Goal: Transaction & Acquisition: Purchase product/service

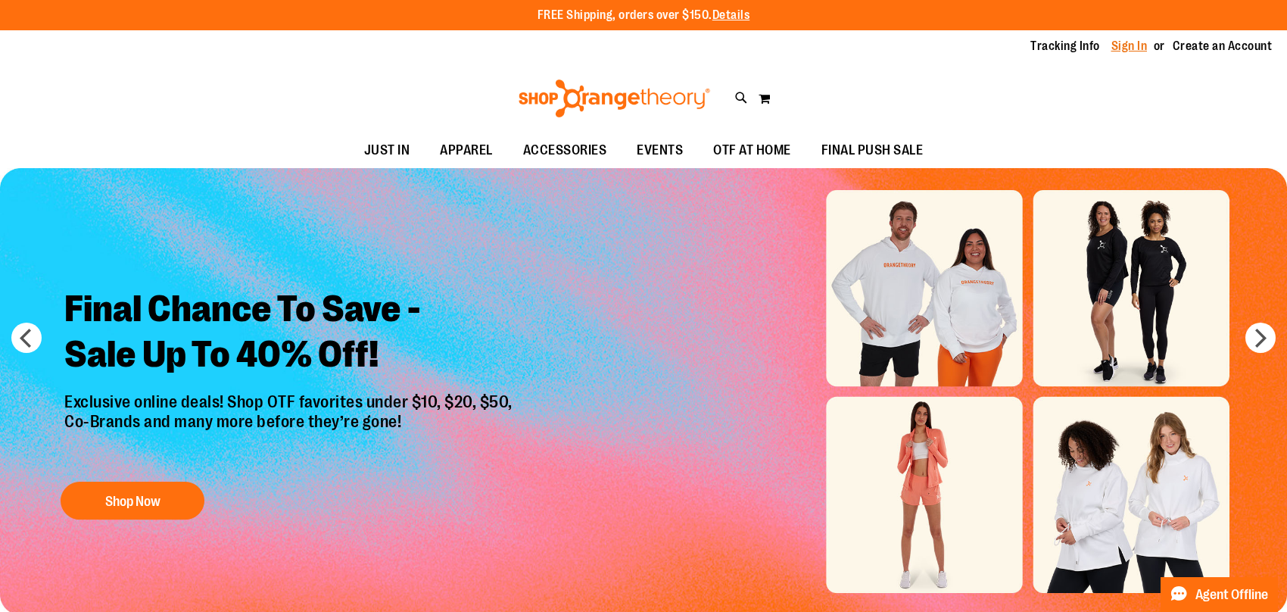
type input "**********"
click at [1123, 47] on link "Sign In" at bounding box center [1129, 46] width 36 height 17
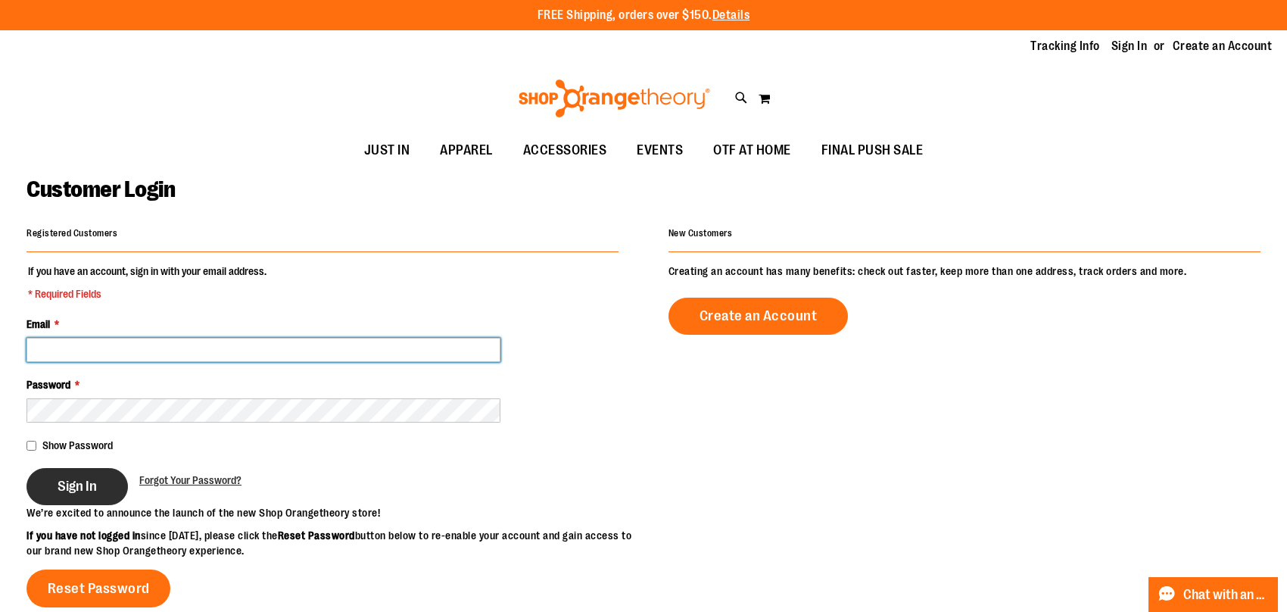
type input "**********"
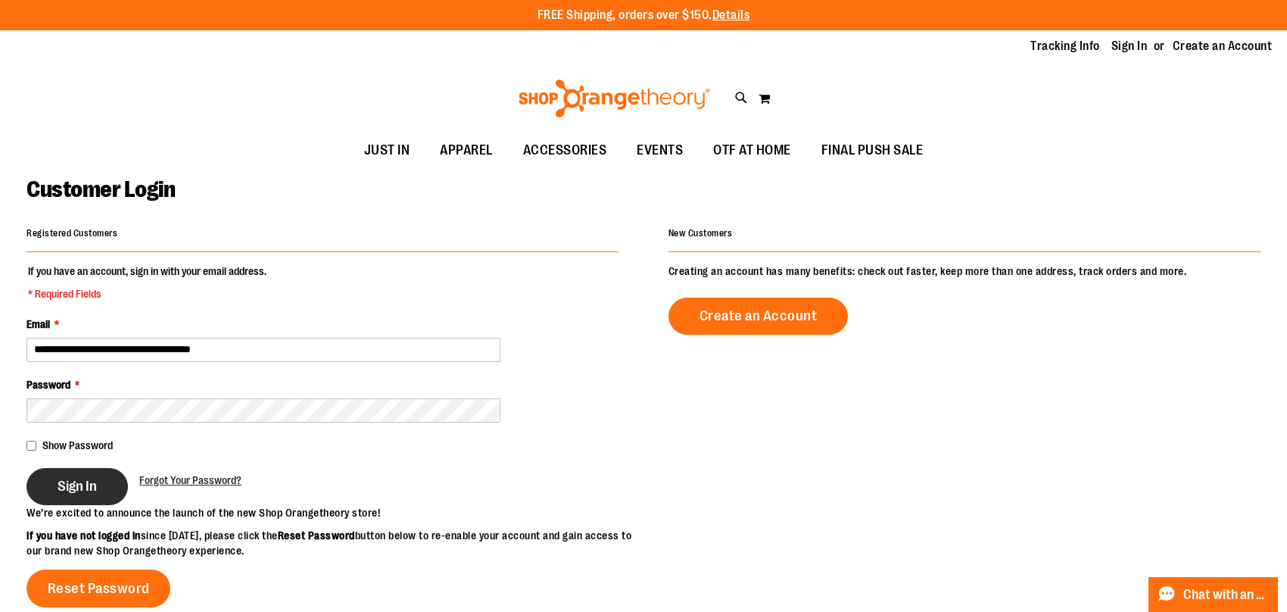
type input "**********"
click at [42, 505] on button "Sign In" at bounding box center [76, 486] width 101 height 37
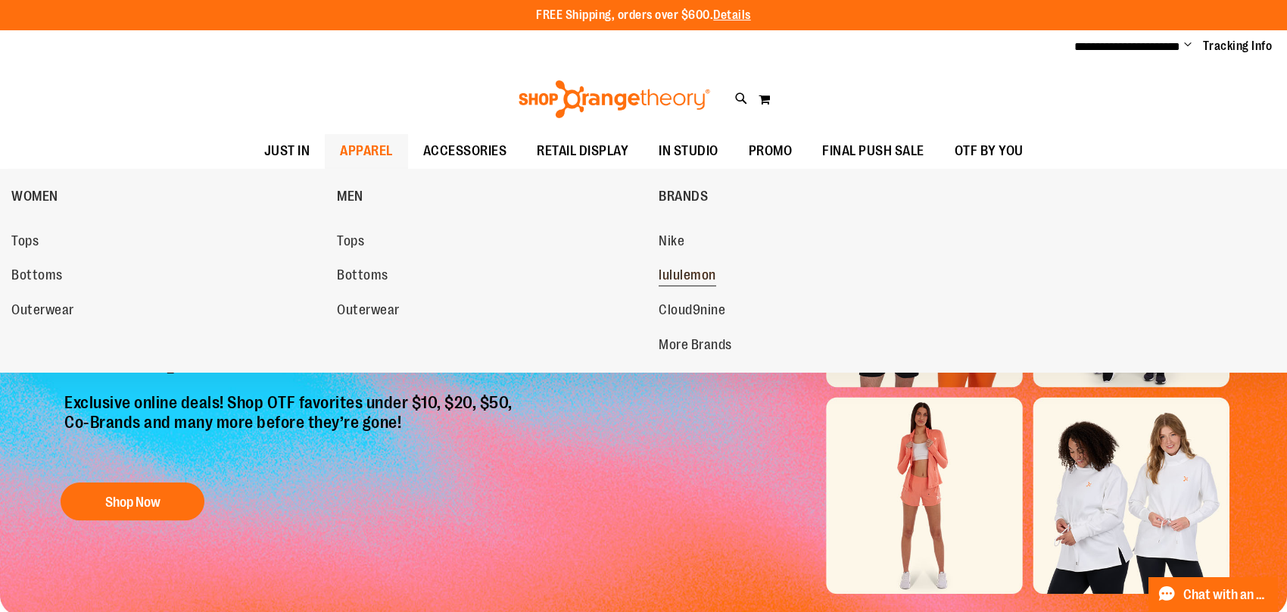
type input "**********"
click at [681, 274] on span "lululemon" at bounding box center [688, 276] width 58 height 19
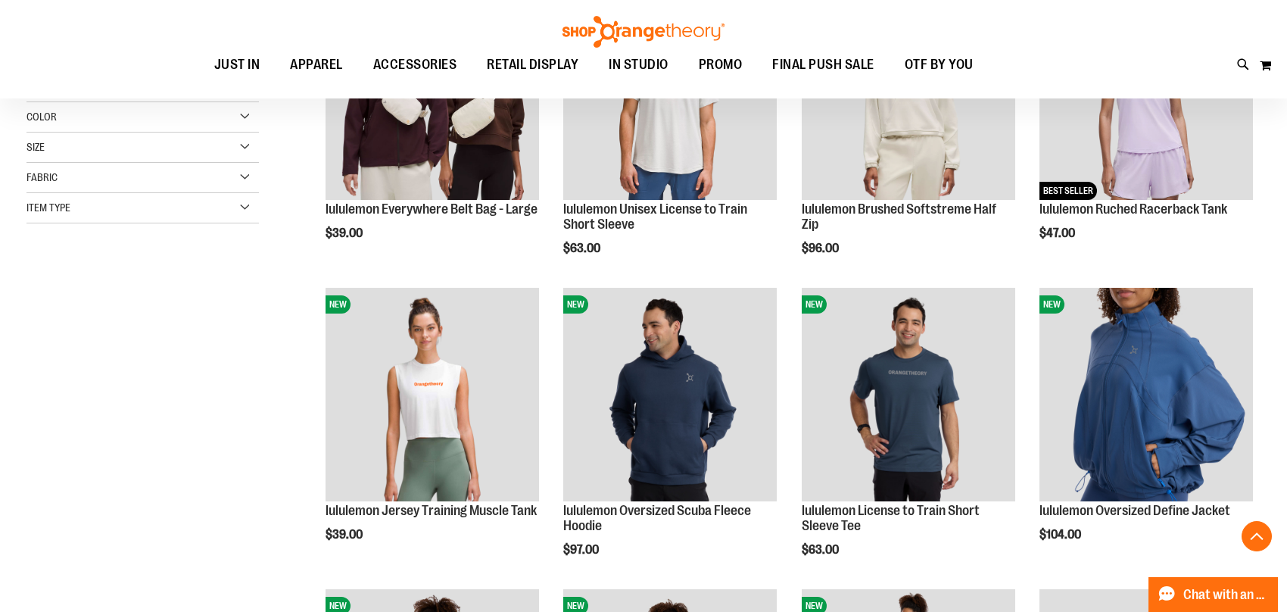
scroll to position [379, 0]
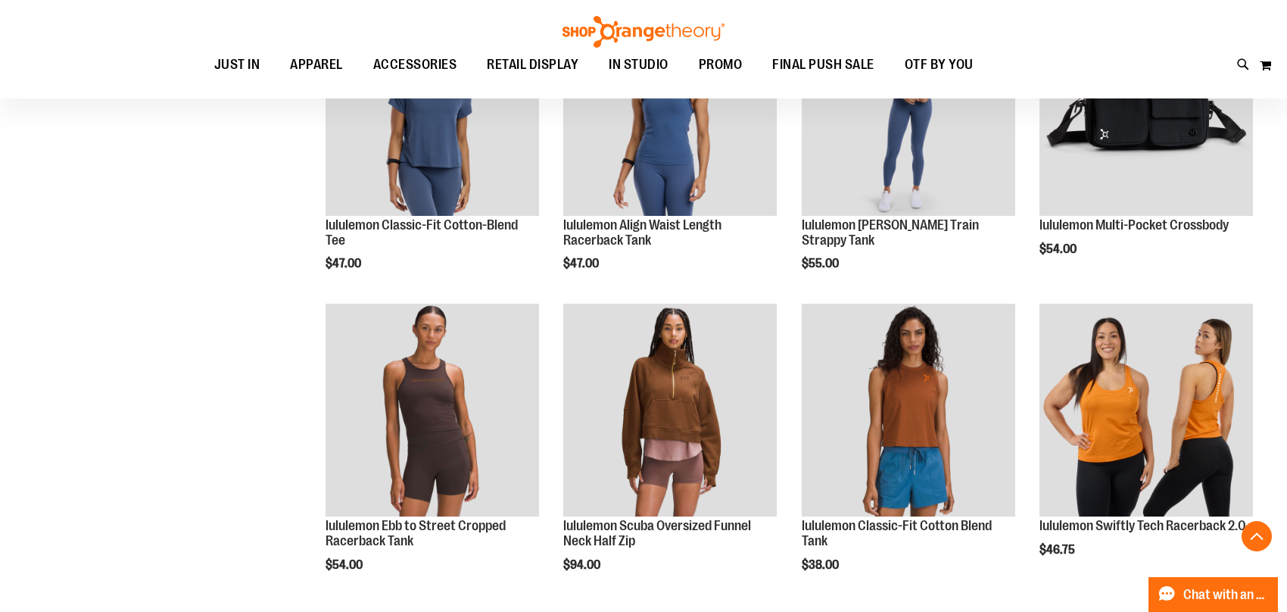
scroll to position [1155, 0]
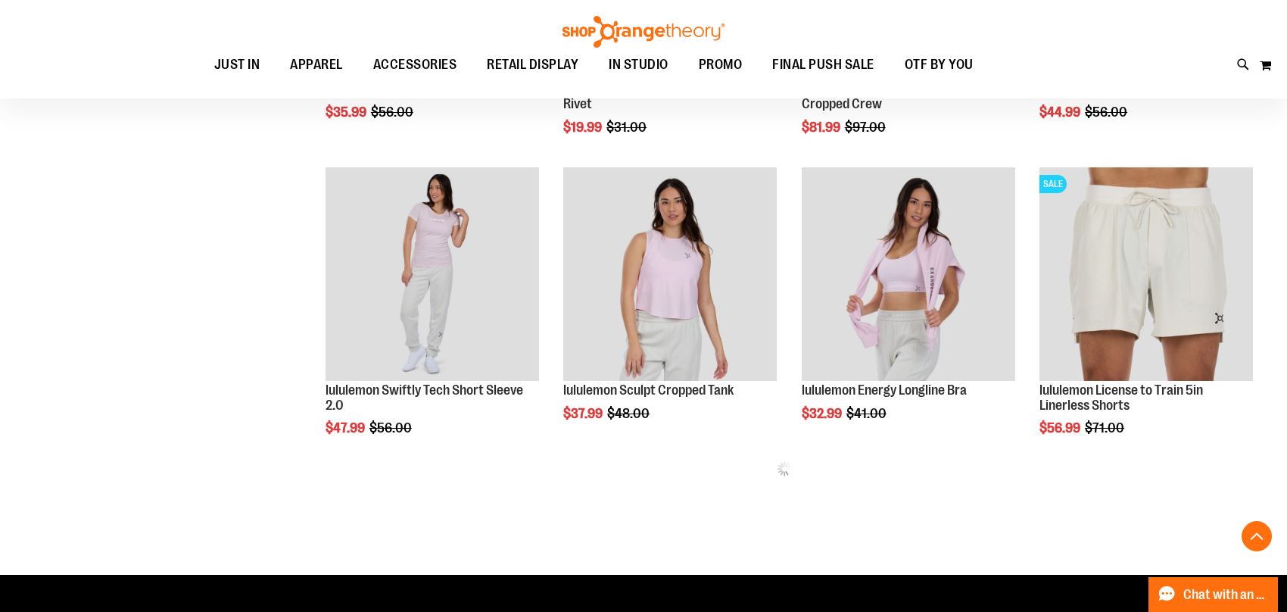
scroll to position [1666, 0]
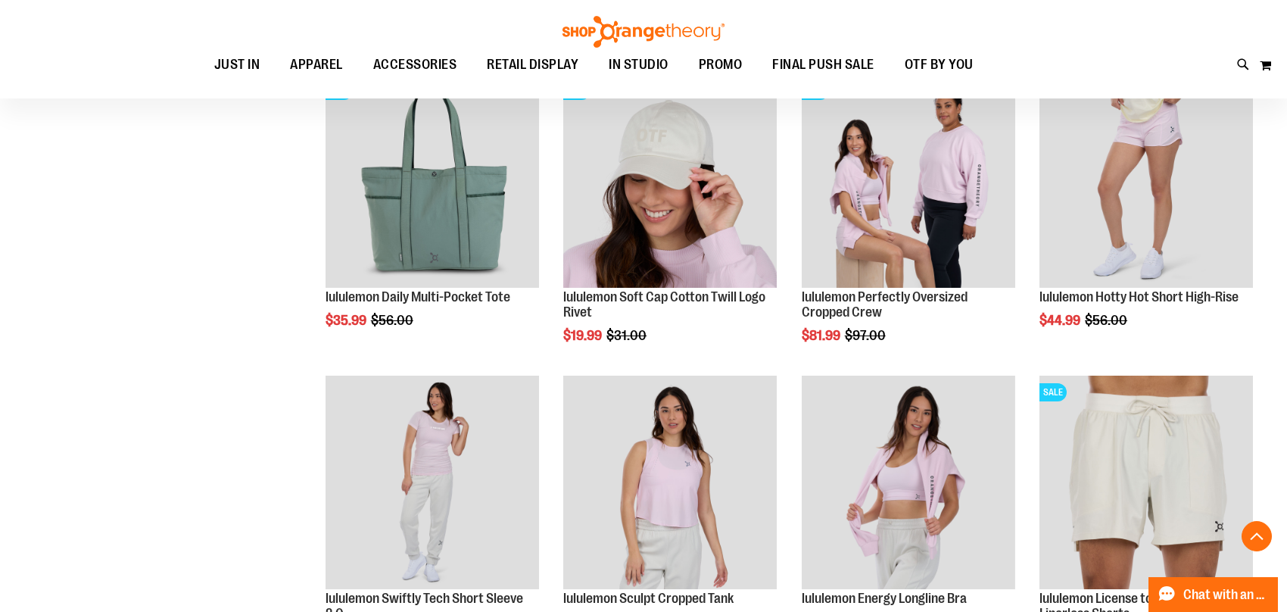
scroll to position [1363, 0]
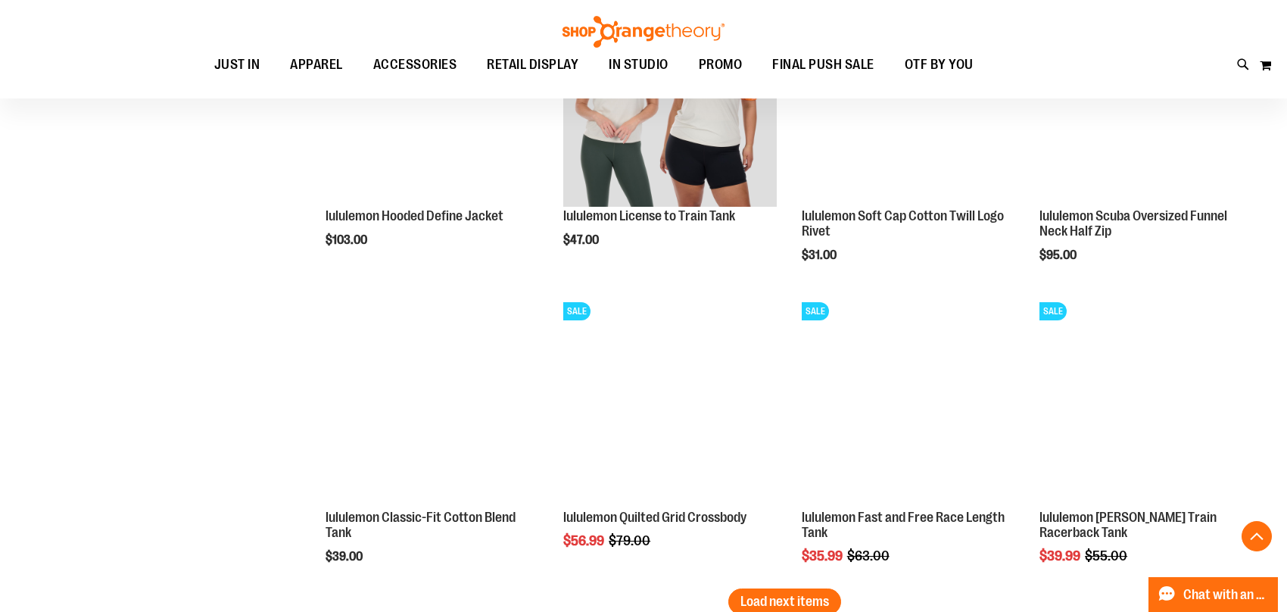
scroll to position [2517, 0]
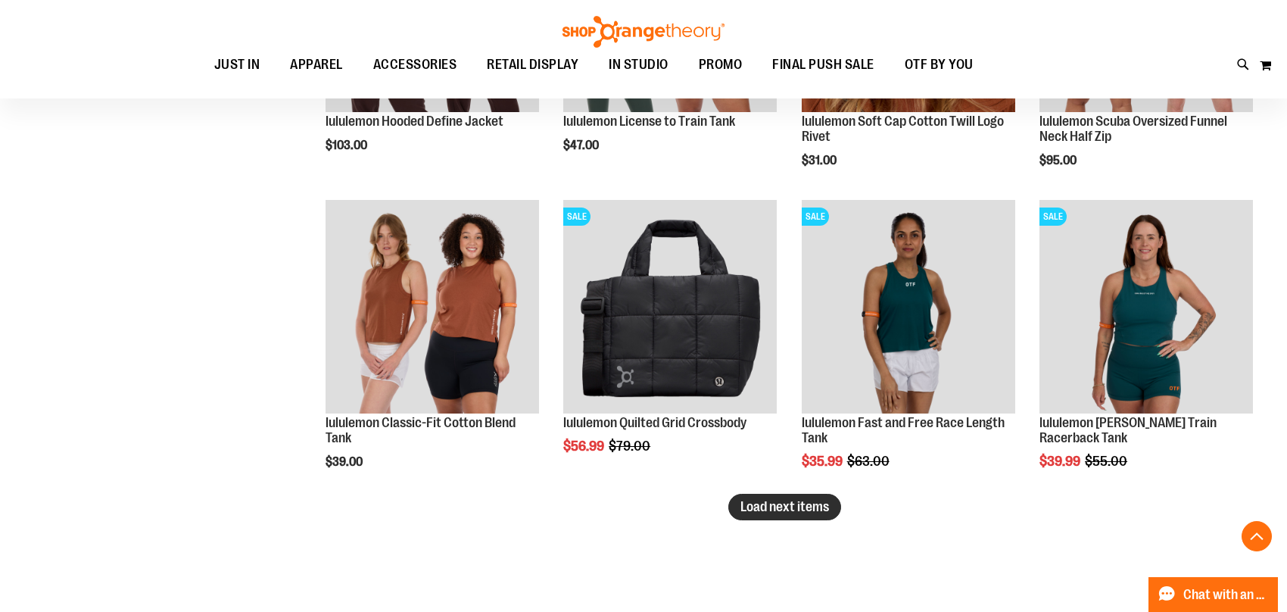
type input "**********"
click at [814, 513] on span "Load next items" at bounding box center [784, 506] width 89 height 15
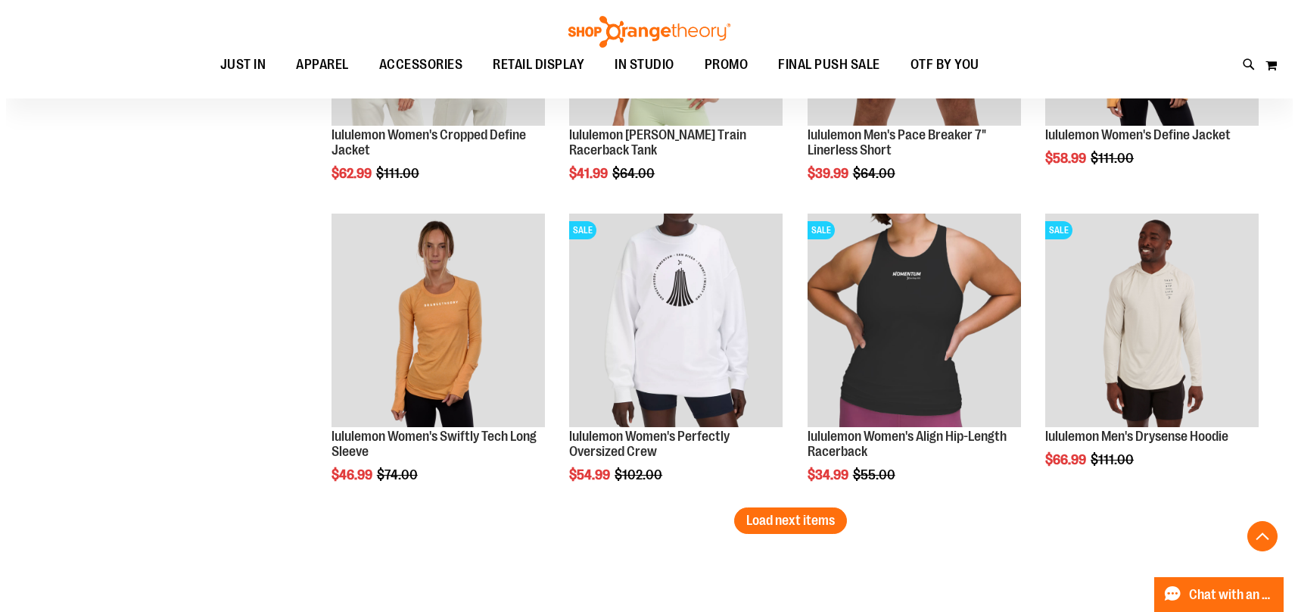
scroll to position [3426, 0]
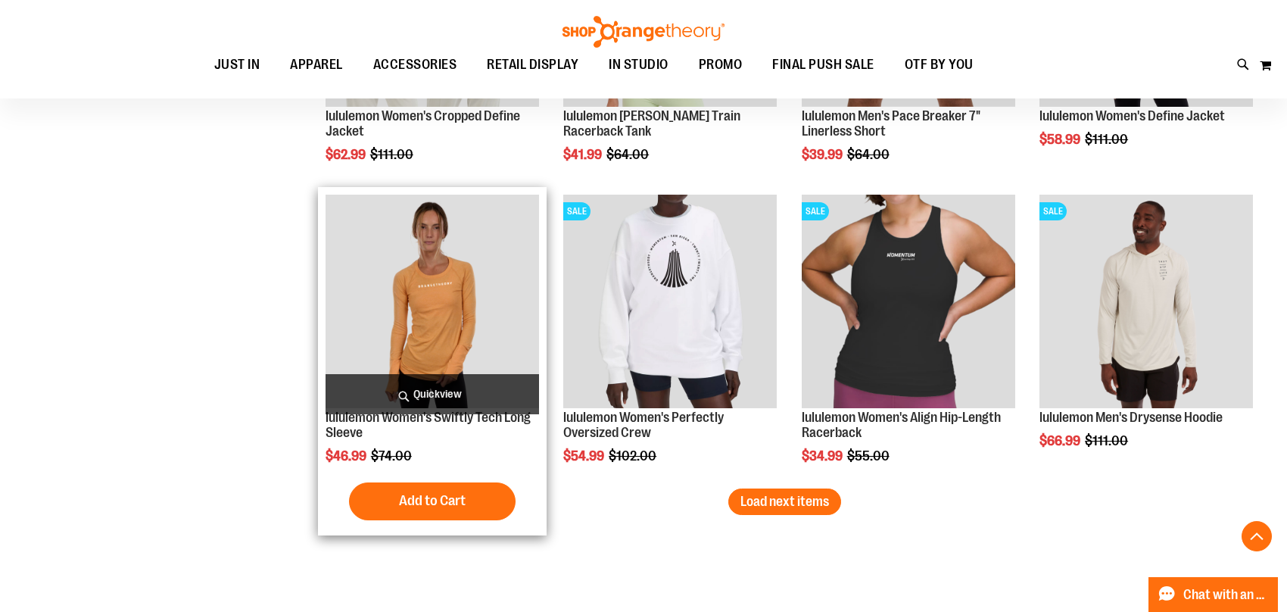
click at [441, 394] on span "Quickview" at bounding box center [433, 394] width 214 height 40
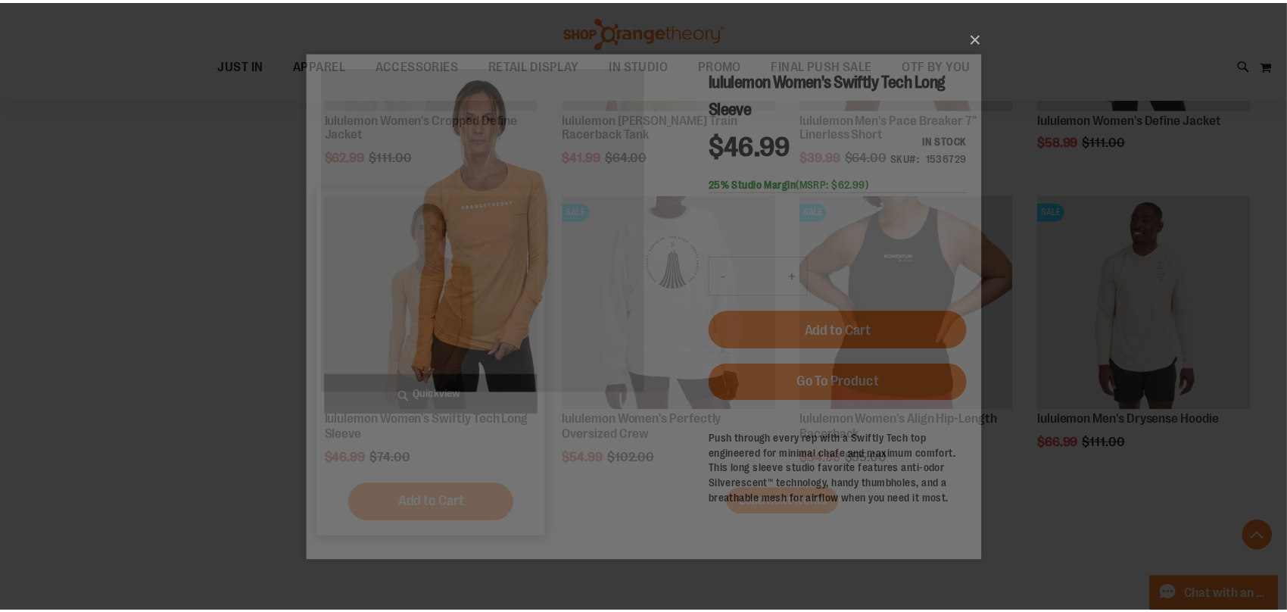
scroll to position [0, 0]
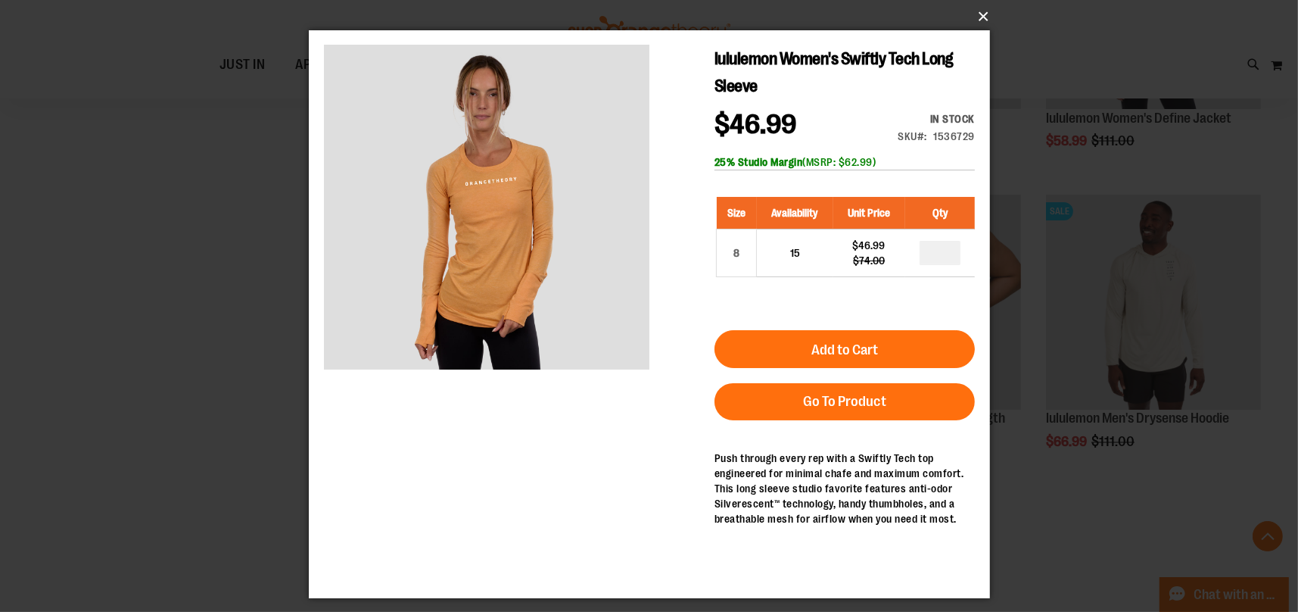
click at [982, 9] on button "×" at bounding box center [653, 16] width 681 height 33
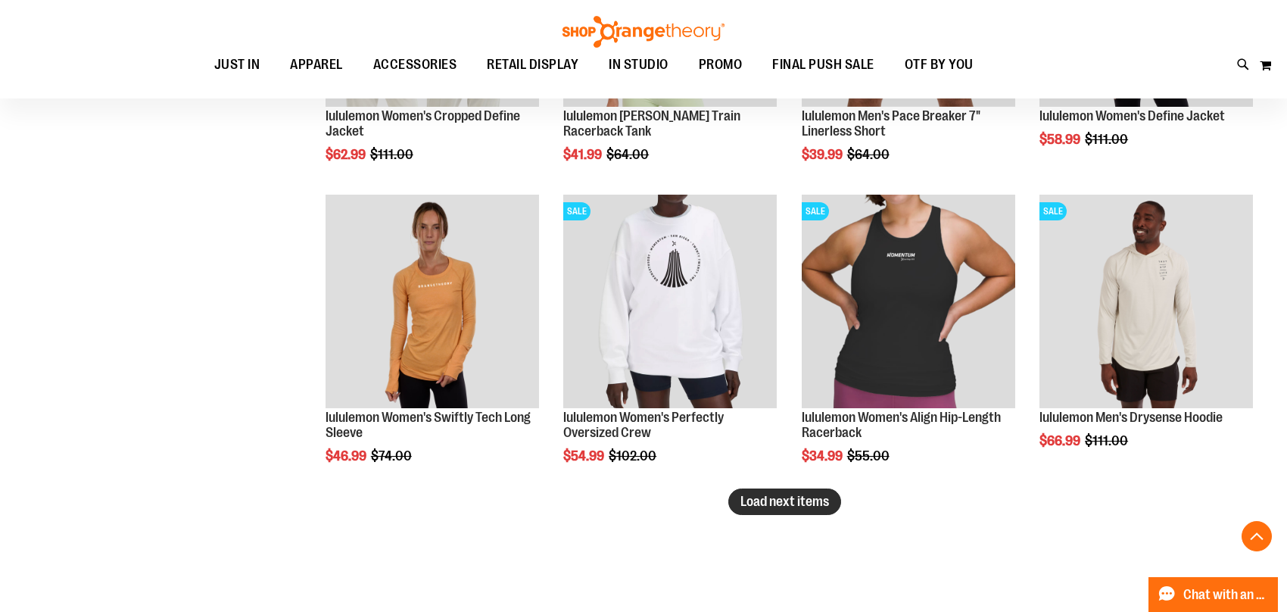
click at [766, 508] on span "Load next items" at bounding box center [784, 501] width 89 height 15
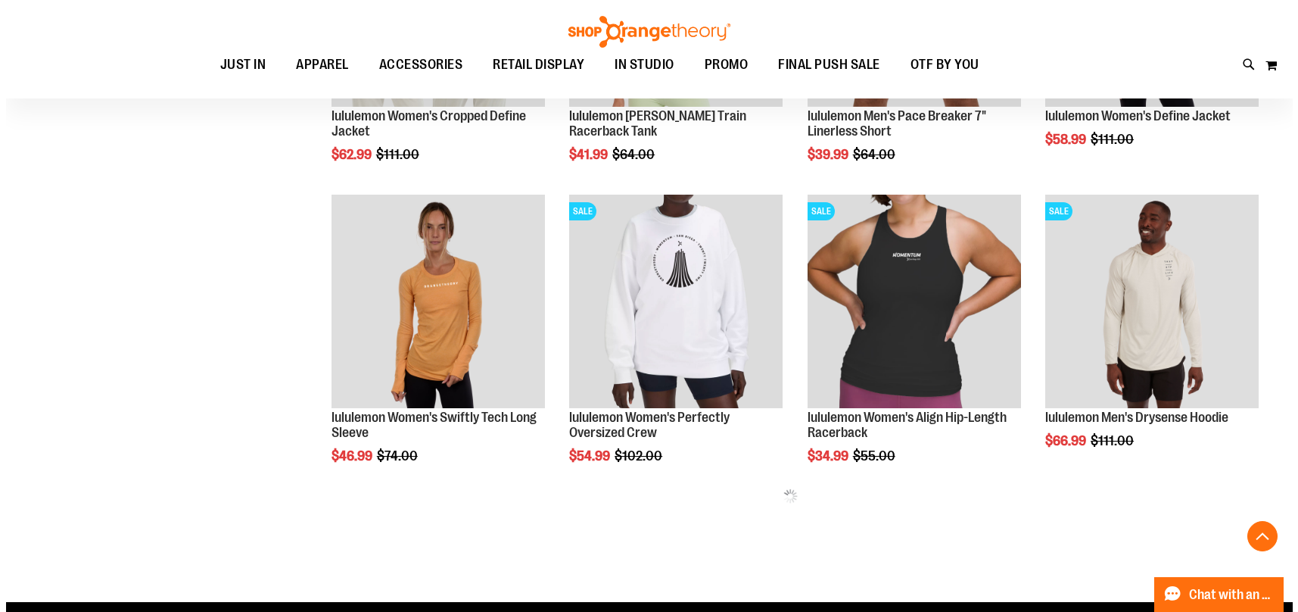
scroll to position [3445, 0]
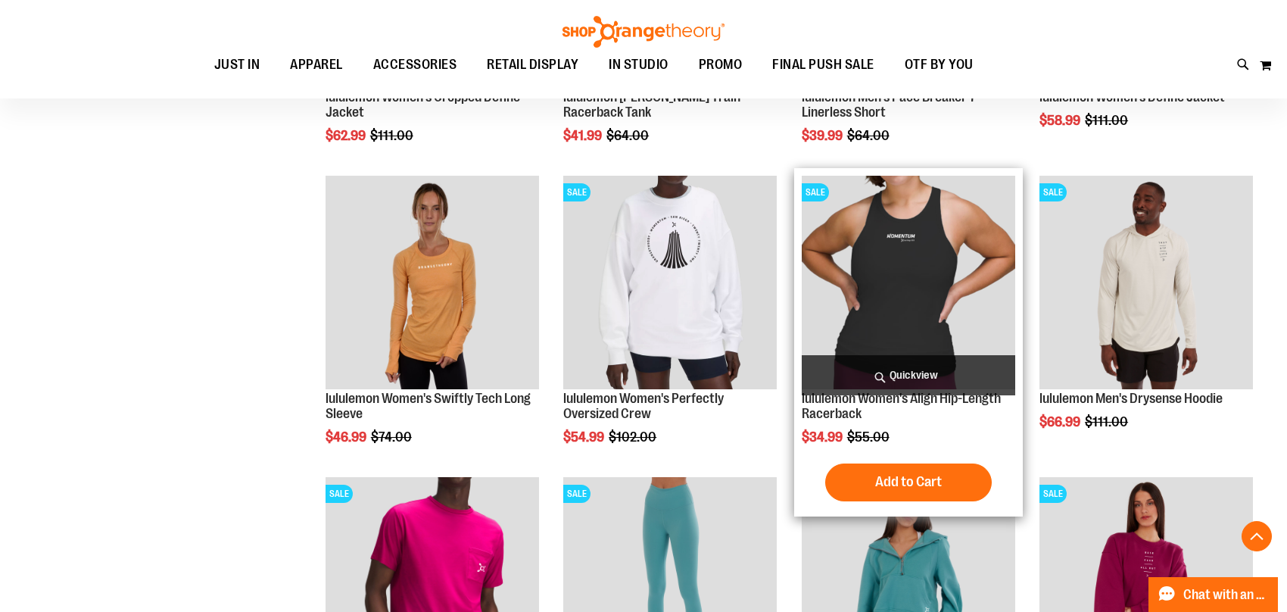
click at [928, 368] on span "Quickview" at bounding box center [909, 375] width 214 height 40
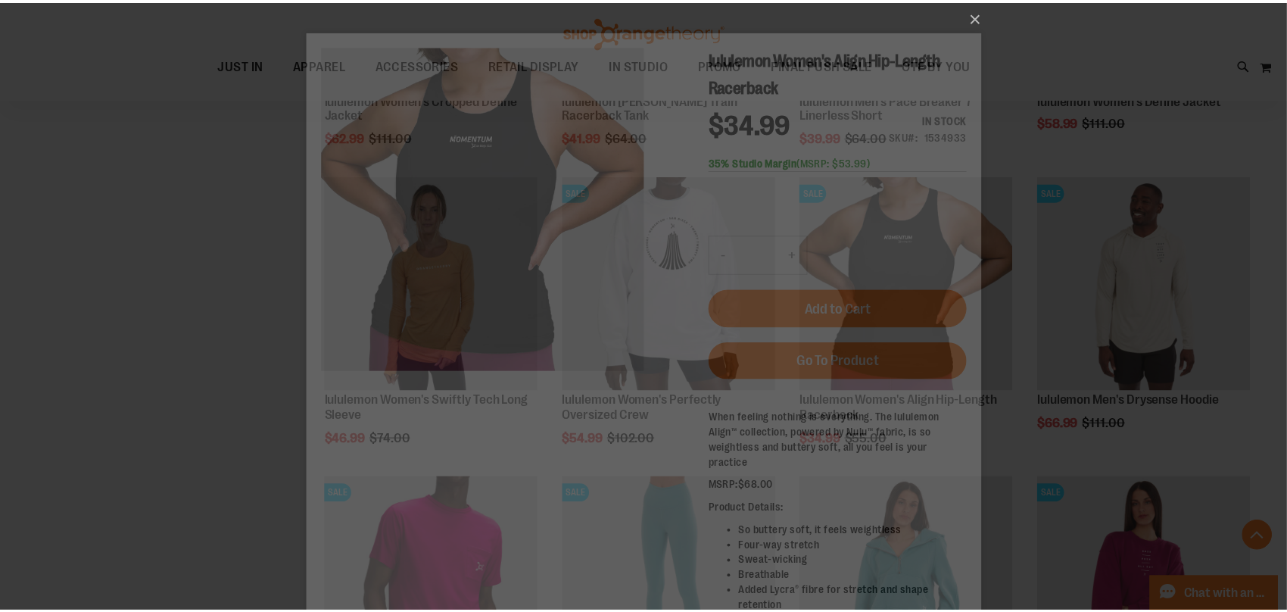
scroll to position [0, 0]
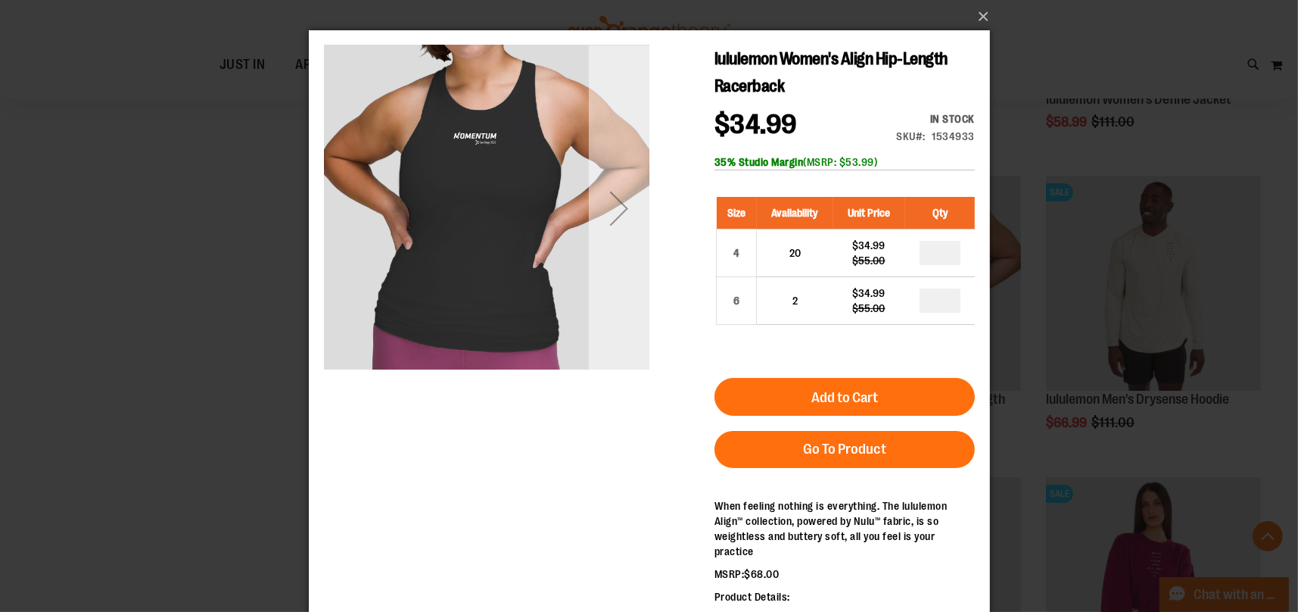
click at [619, 201] on div "Next" at bounding box center [618, 208] width 61 height 61
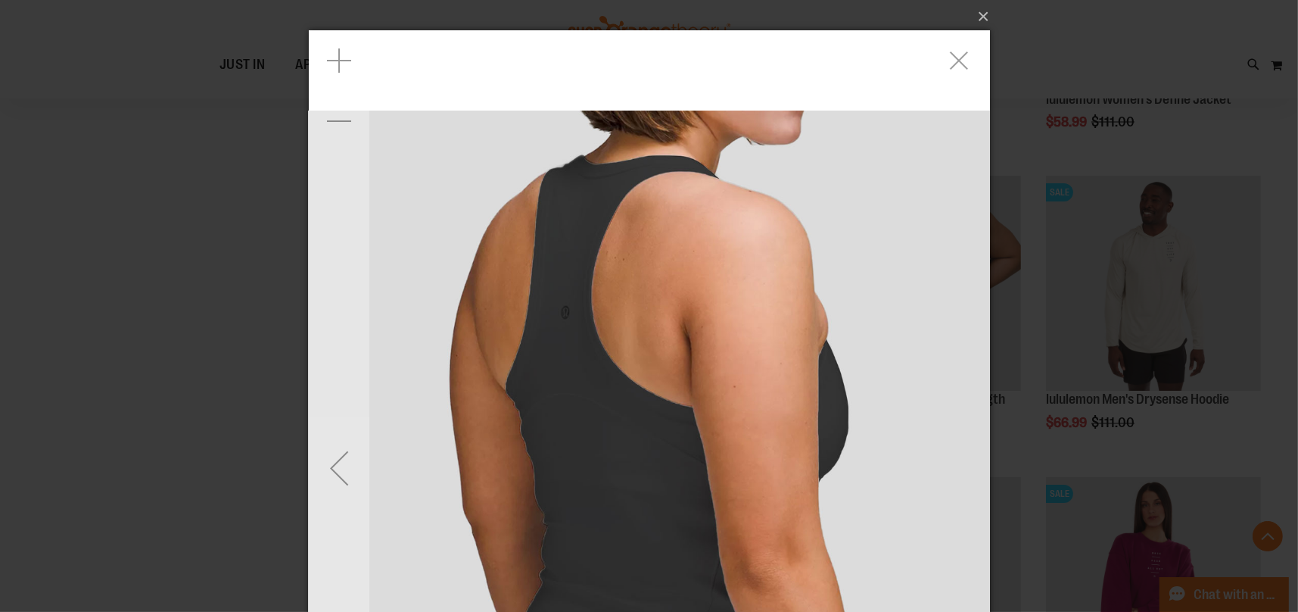
click at [329, 472] on div "Previous" at bounding box center [338, 468] width 61 height 61
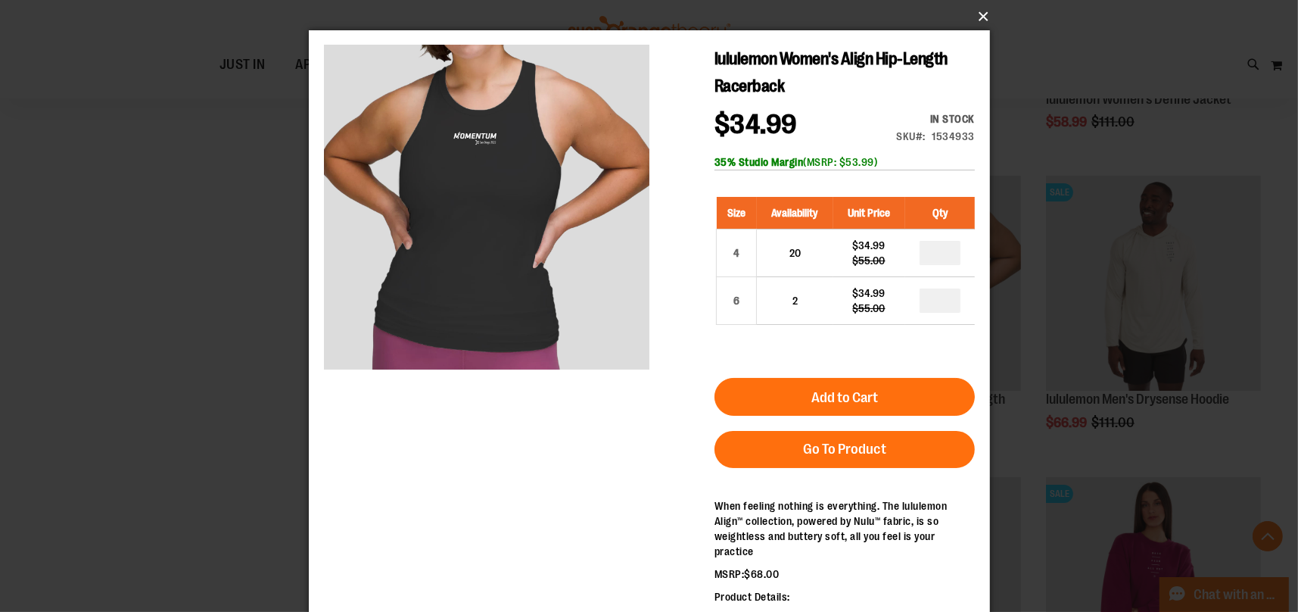
click at [980, 20] on button "×" at bounding box center [653, 16] width 681 height 33
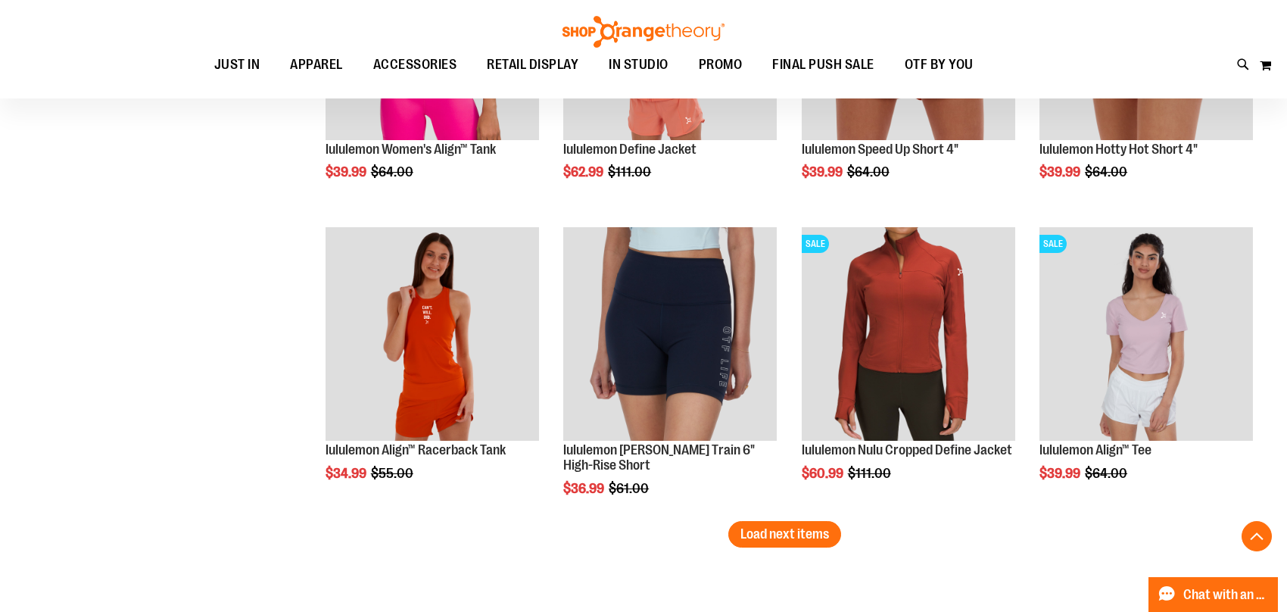
scroll to position [4429, 0]
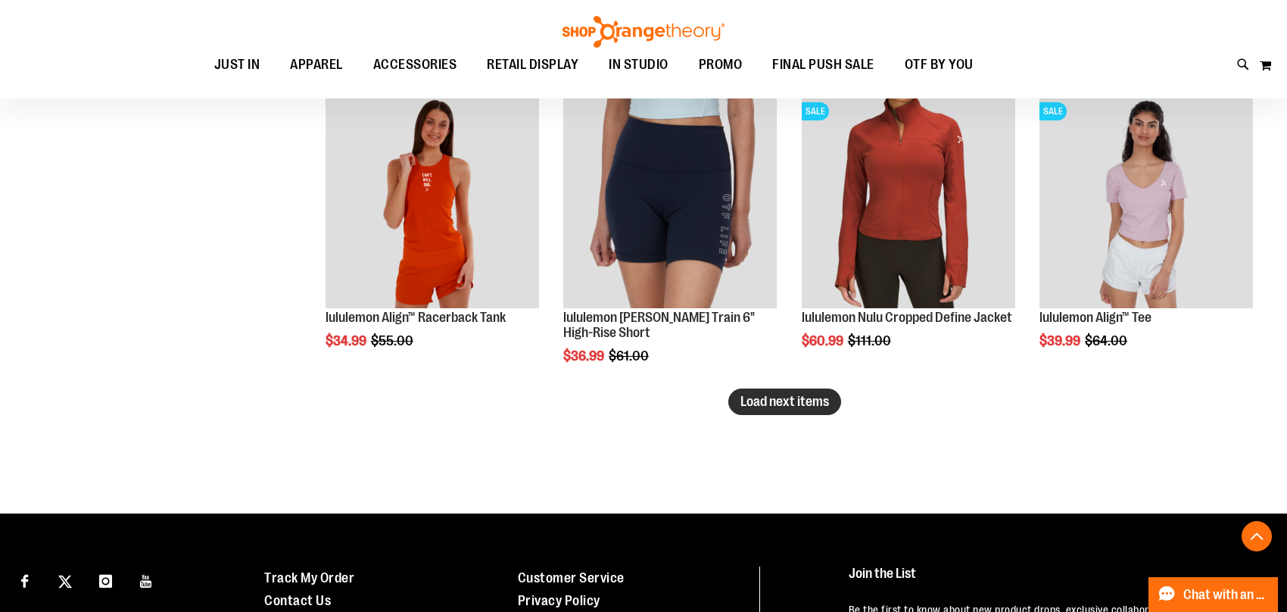
click at [775, 404] on span "Load next items" at bounding box center [784, 401] width 89 height 15
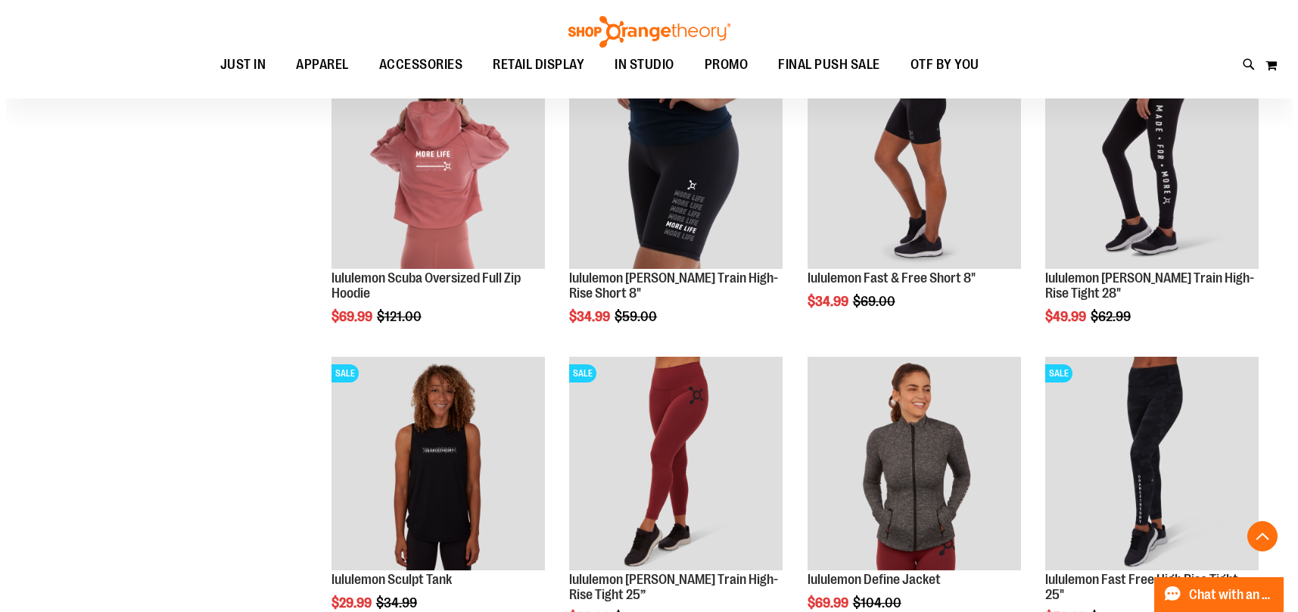
scroll to position [4883, 0]
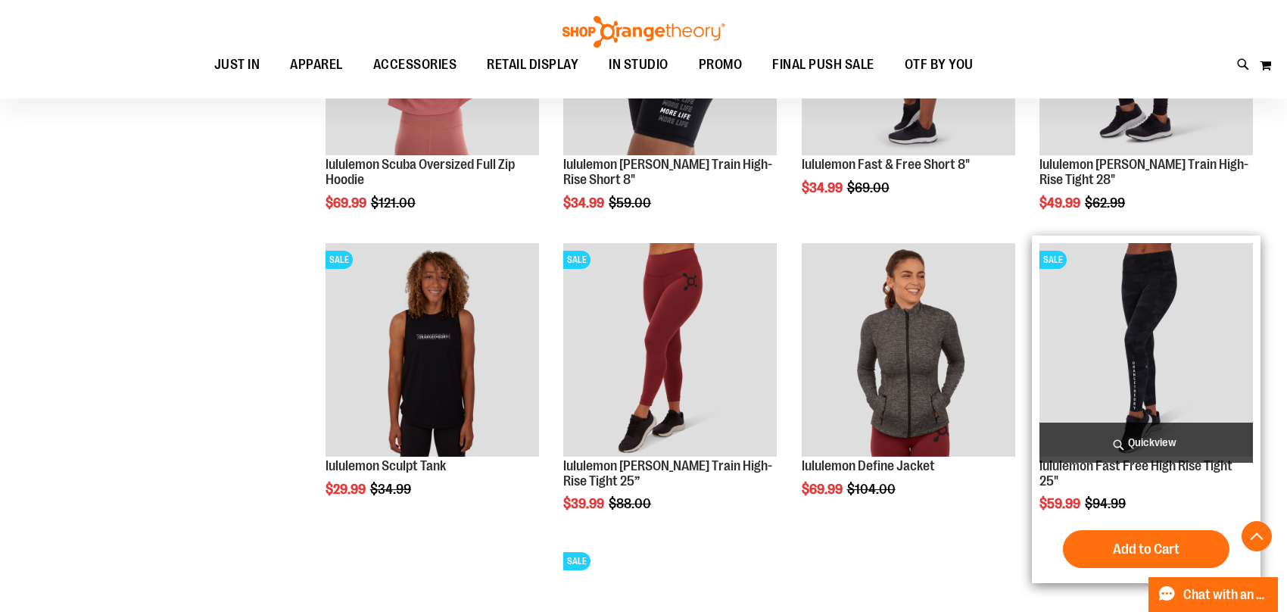
click at [1141, 435] on span "Quickview" at bounding box center [1147, 442] width 214 height 40
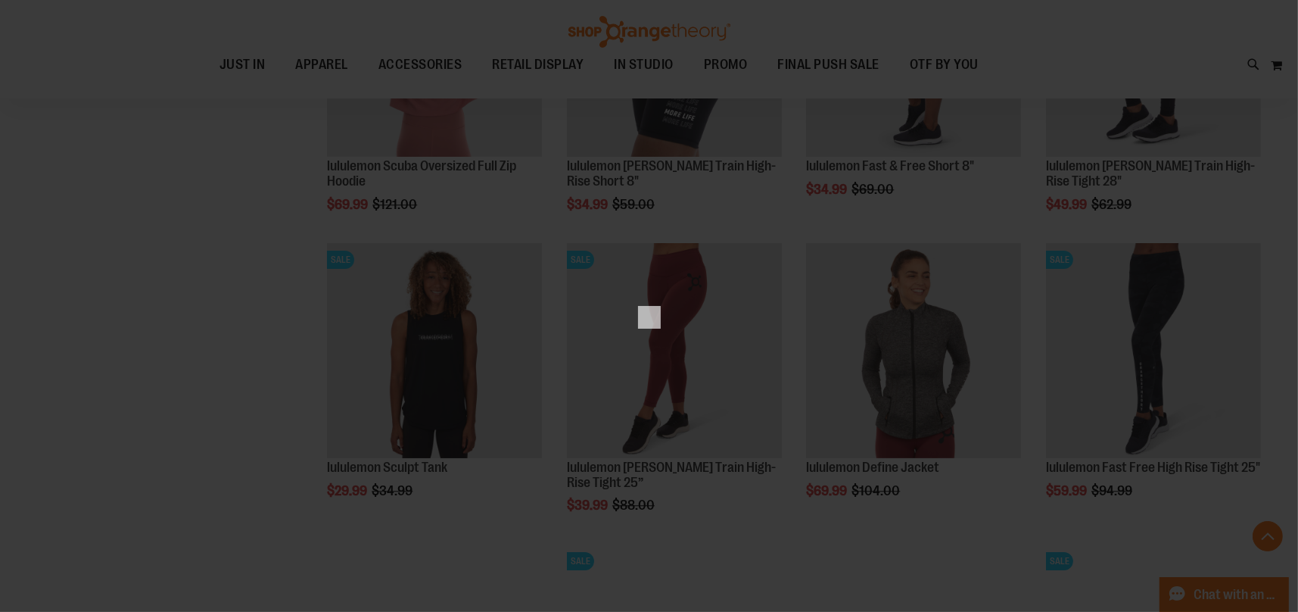
scroll to position [0, 0]
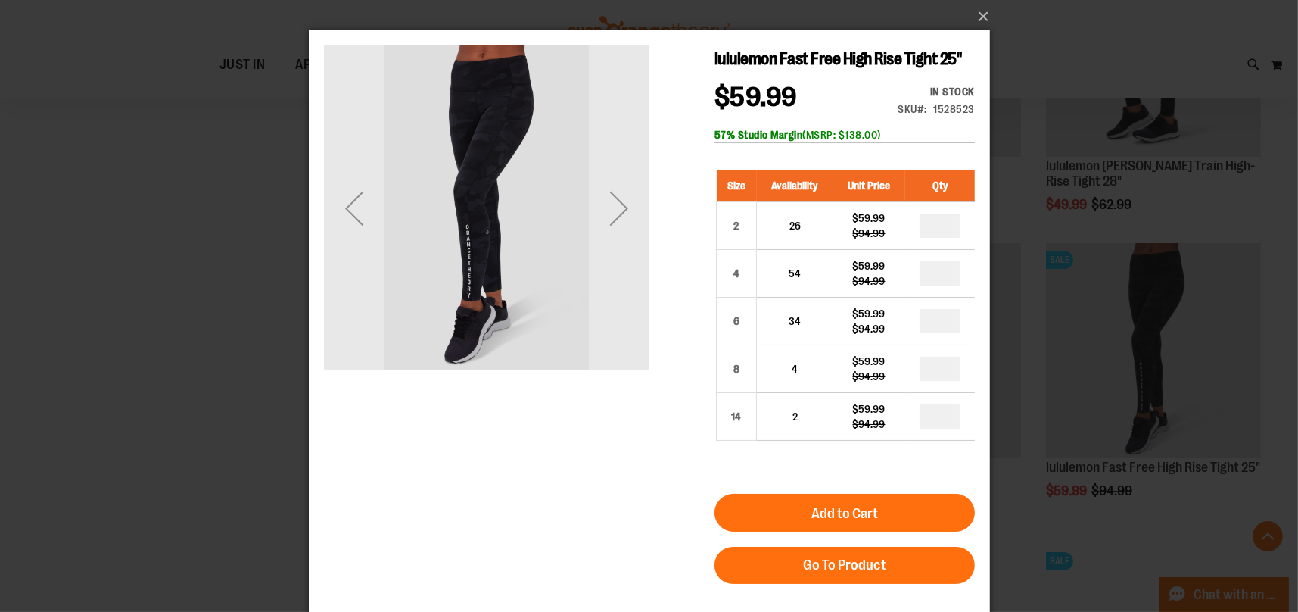
click at [633, 210] on div "Next" at bounding box center [618, 208] width 61 height 61
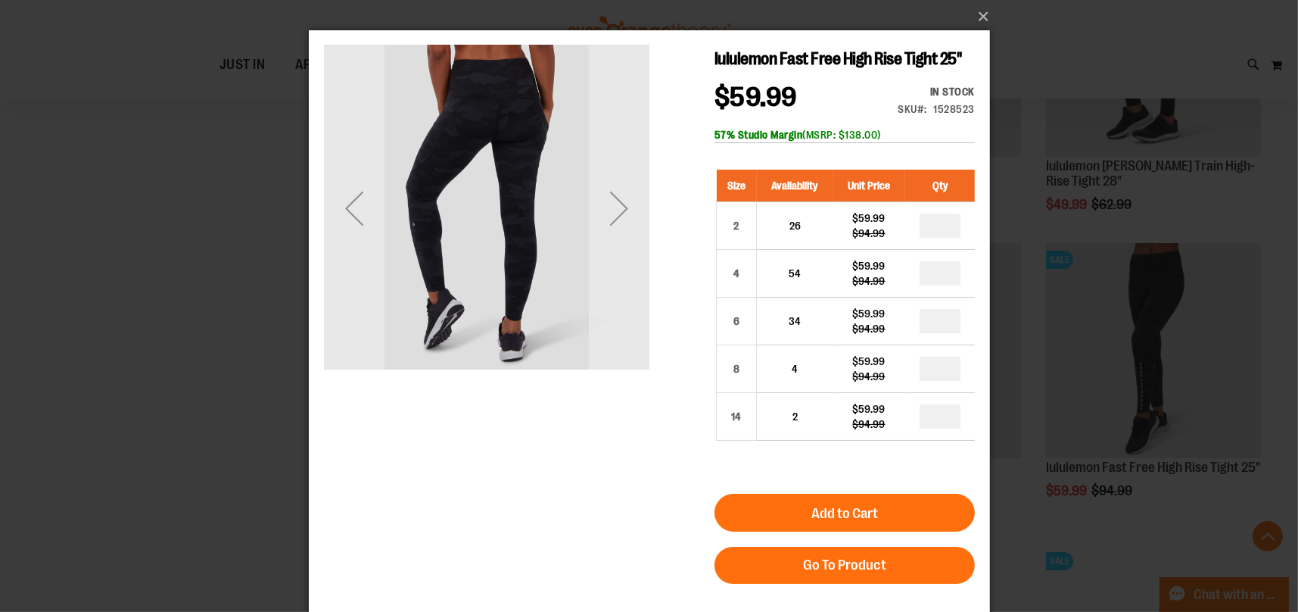
click at [633, 210] on div "Next" at bounding box center [618, 208] width 61 height 61
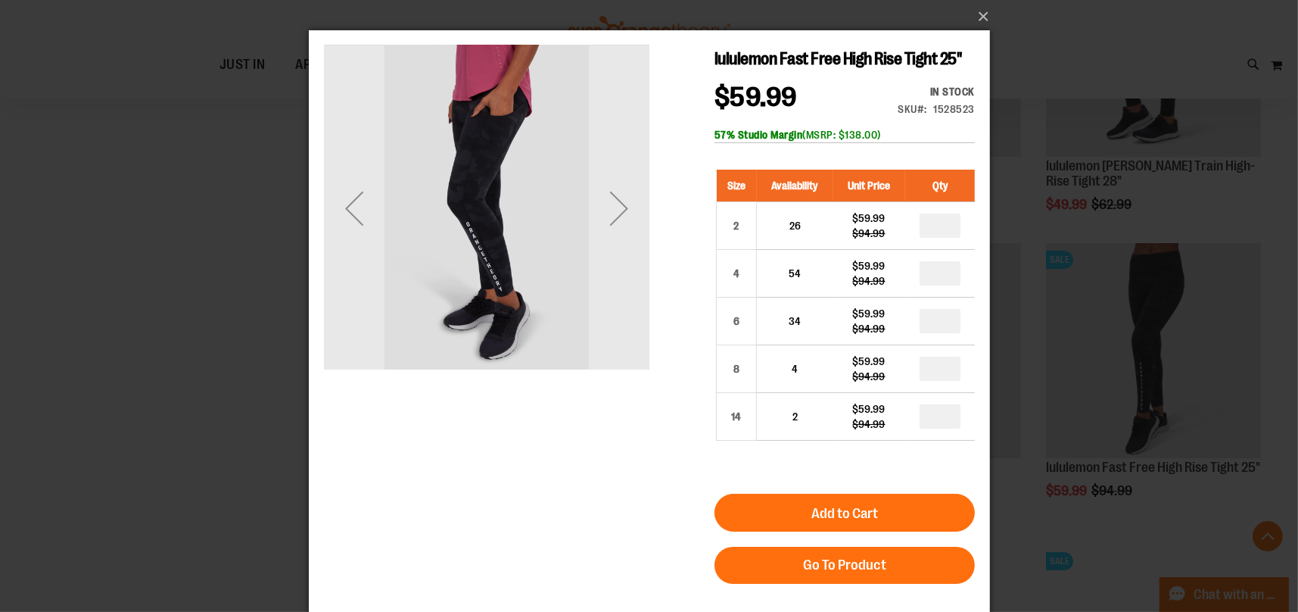
click at [633, 210] on div "Next" at bounding box center [618, 208] width 61 height 61
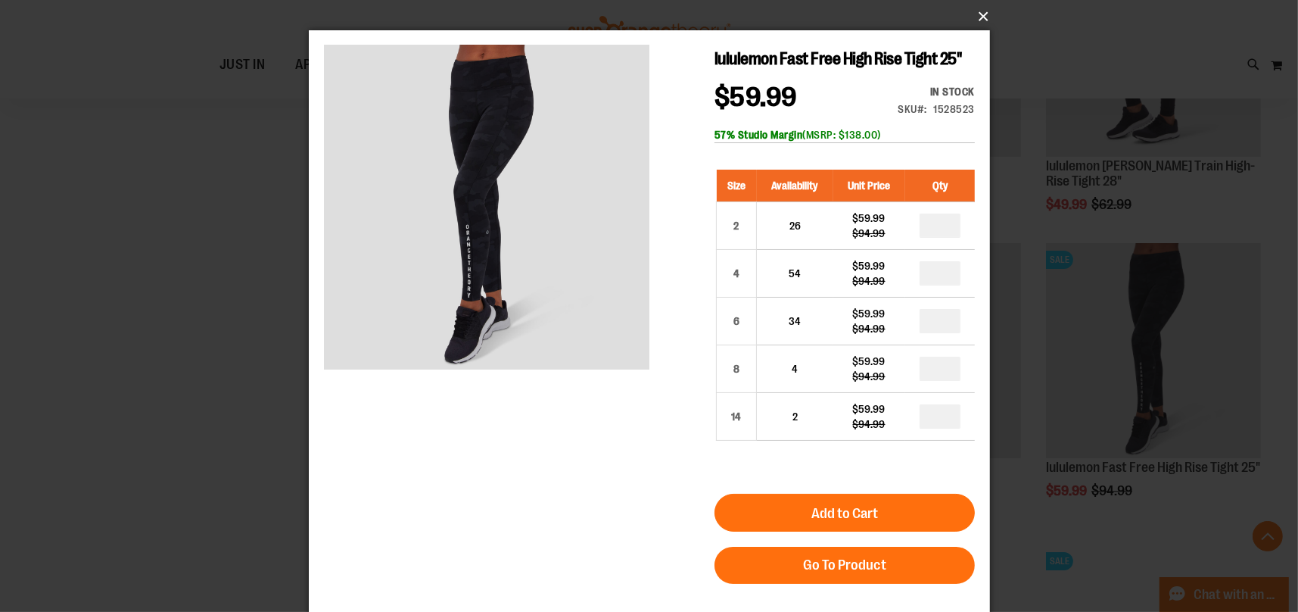
drag, startPoint x: 662, startPoint y: 3, endPoint x: 974, endPoint y: 21, distance: 312.5
click at [974, 21] on button "×" at bounding box center [653, 16] width 681 height 33
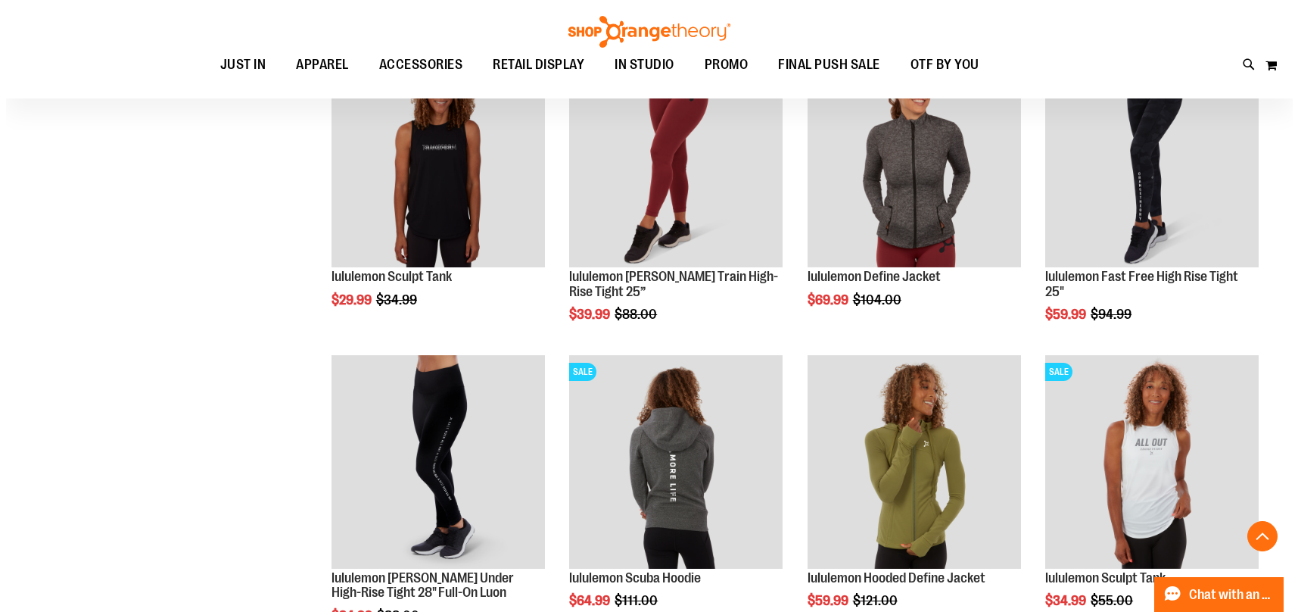
scroll to position [5167, 0]
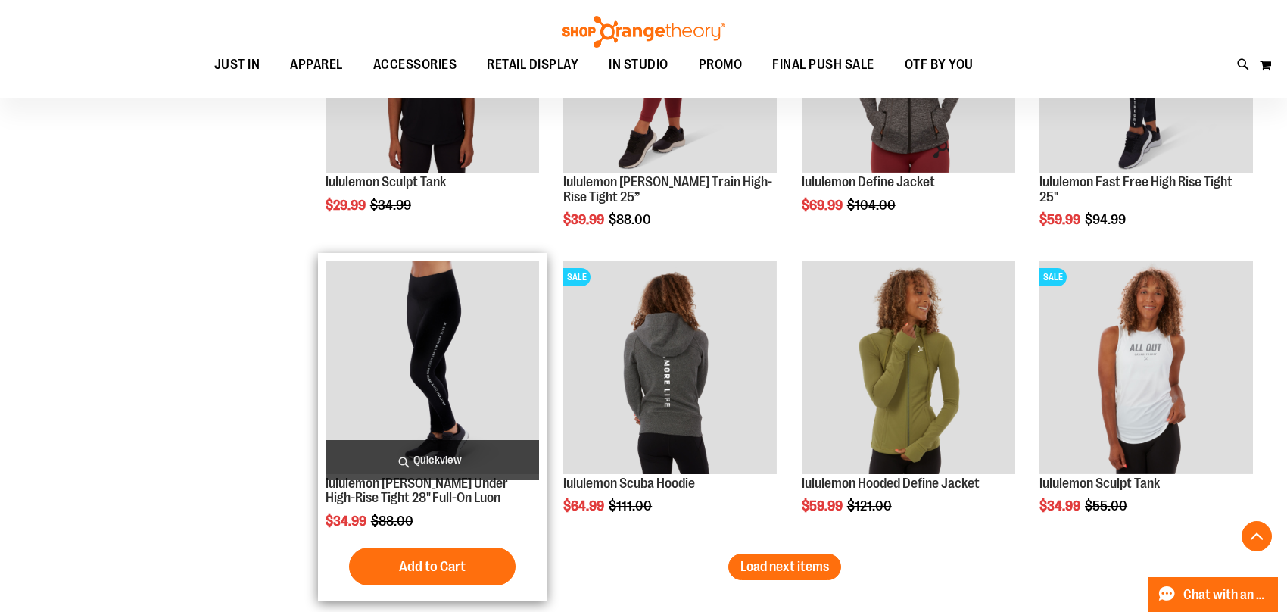
click at [441, 462] on span "Quickview" at bounding box center [433, 460] width 214 height 40
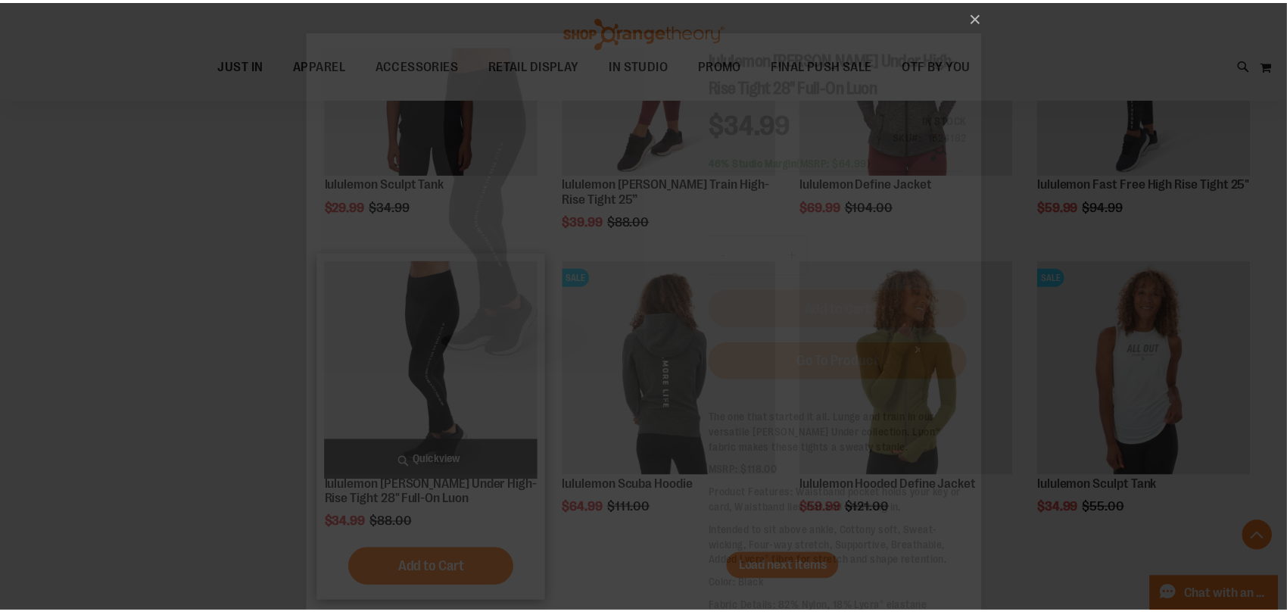
scroll to position [0, 0]
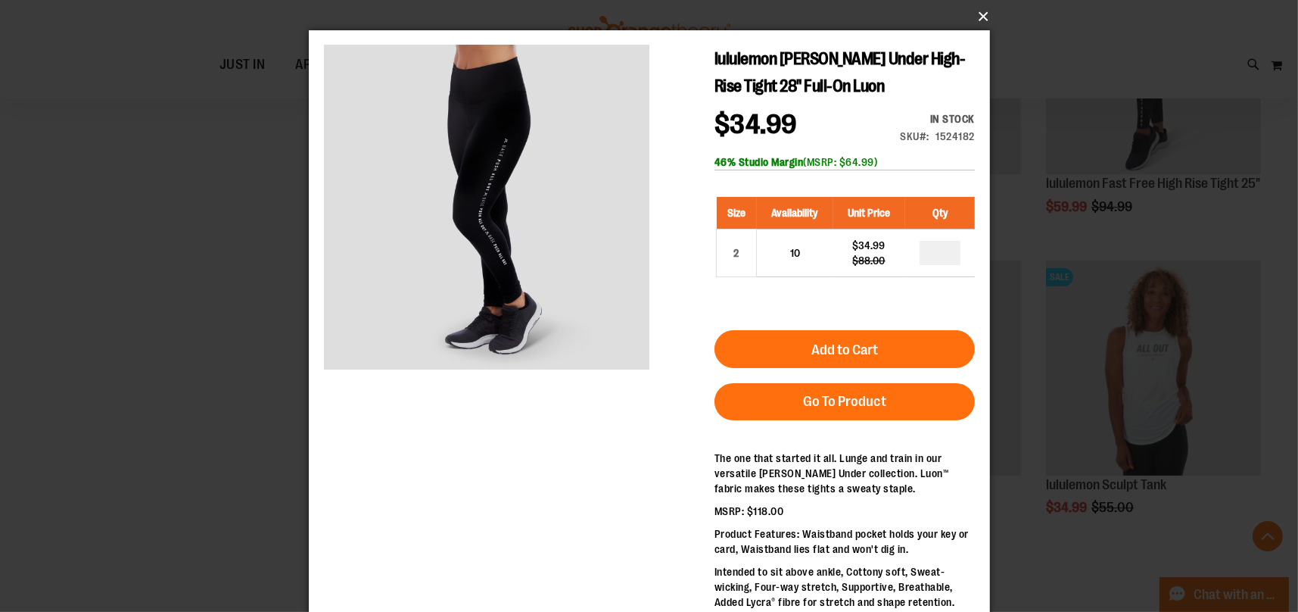
click at [977, 22] on button "×" at bounding box center [653, 16] width 681 height 33
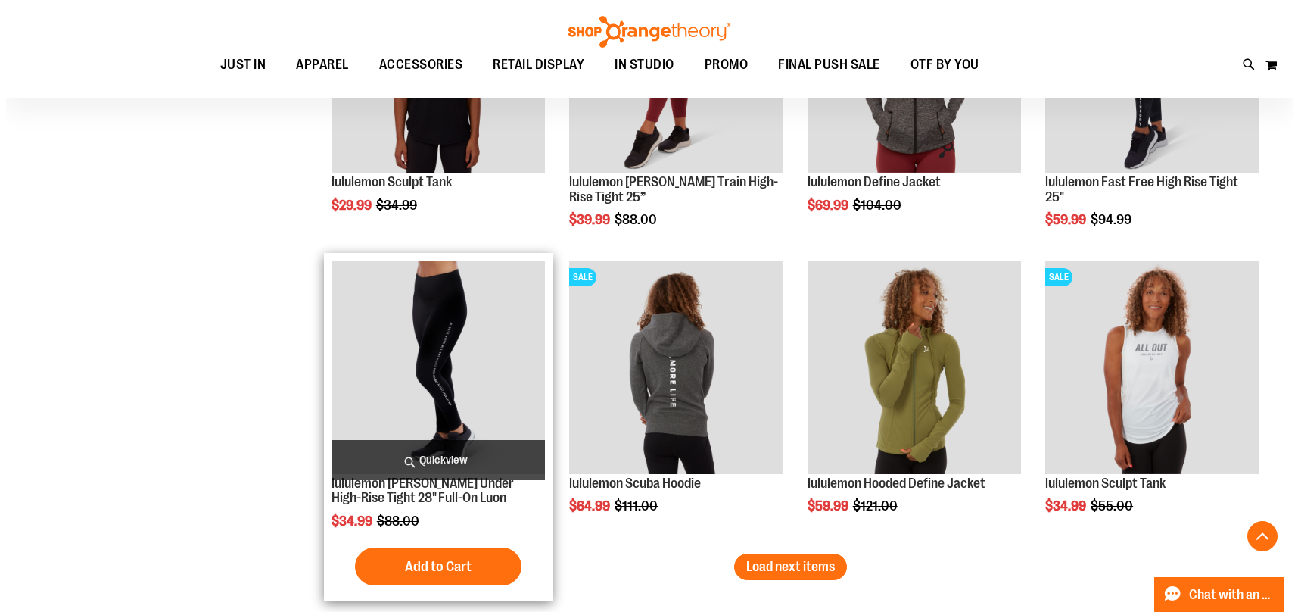
scroll to position [5224, 0]
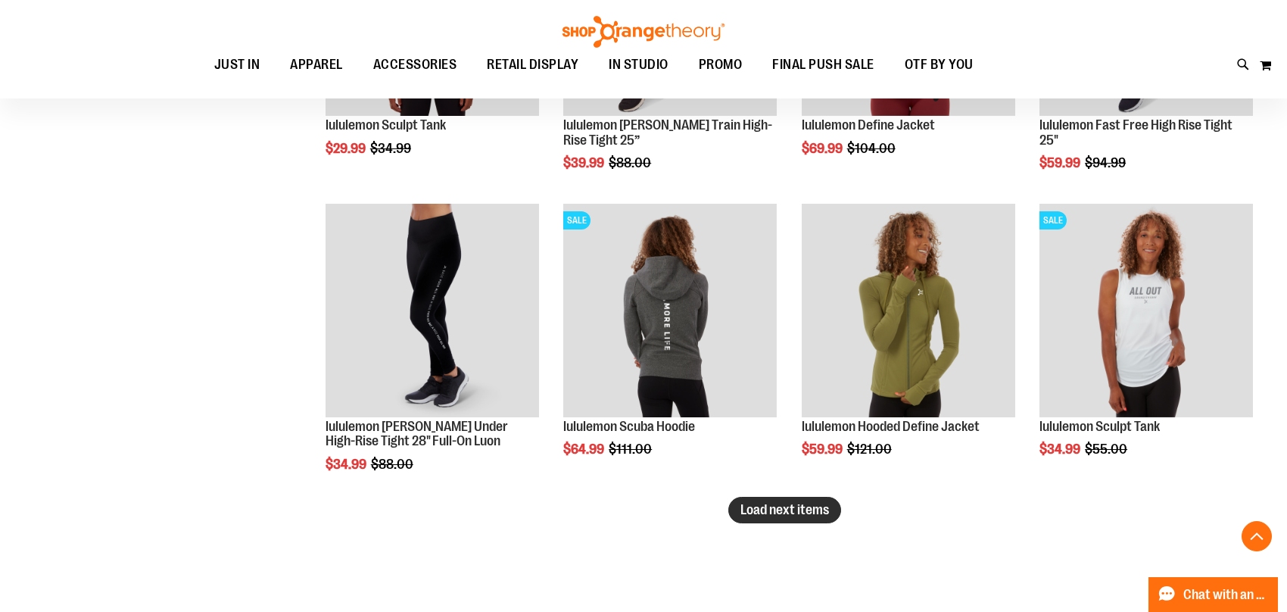
click at [779, 506] on span "Load next items" at bounding box center [784, 509] width 89 height 15
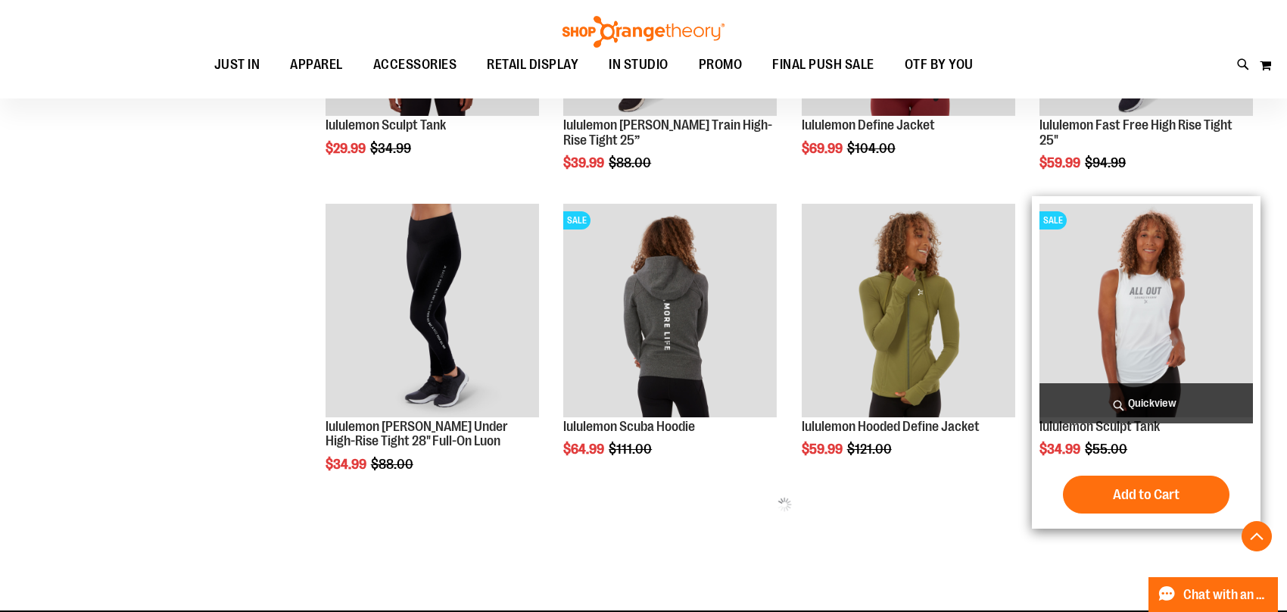
click at [1129, 408] on span "Quickview" at bounding box center [1147, 403] width 214 height 40
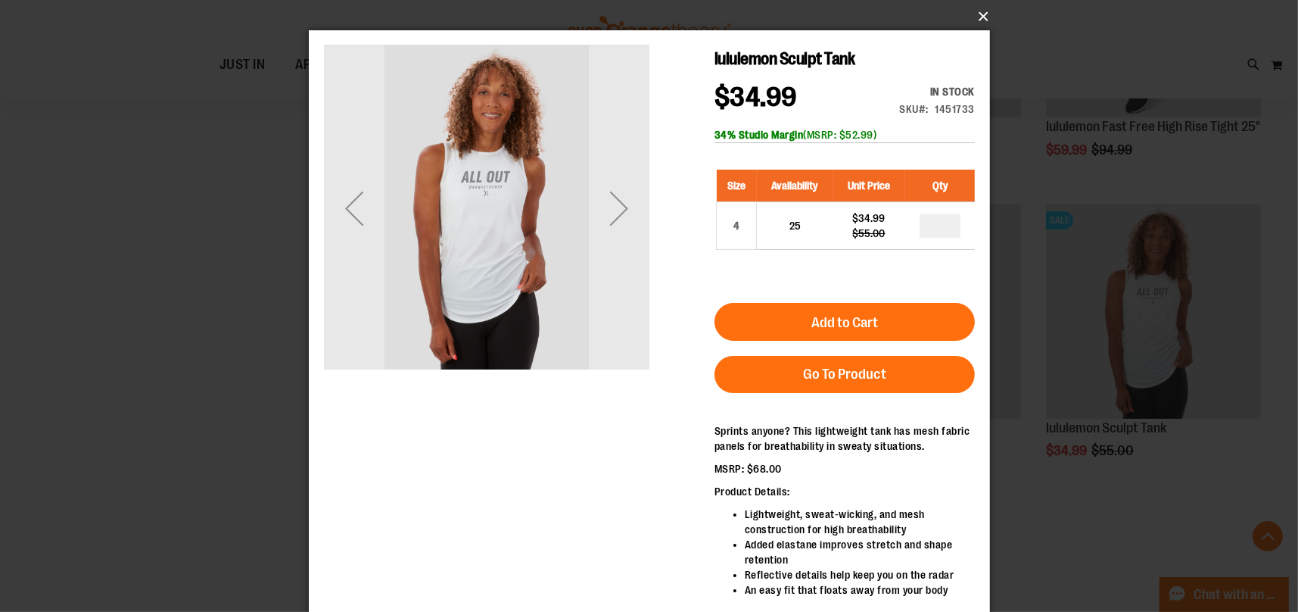
click at [977, 17] on button "×" at bounding box center [653, 16] width 681 height 33
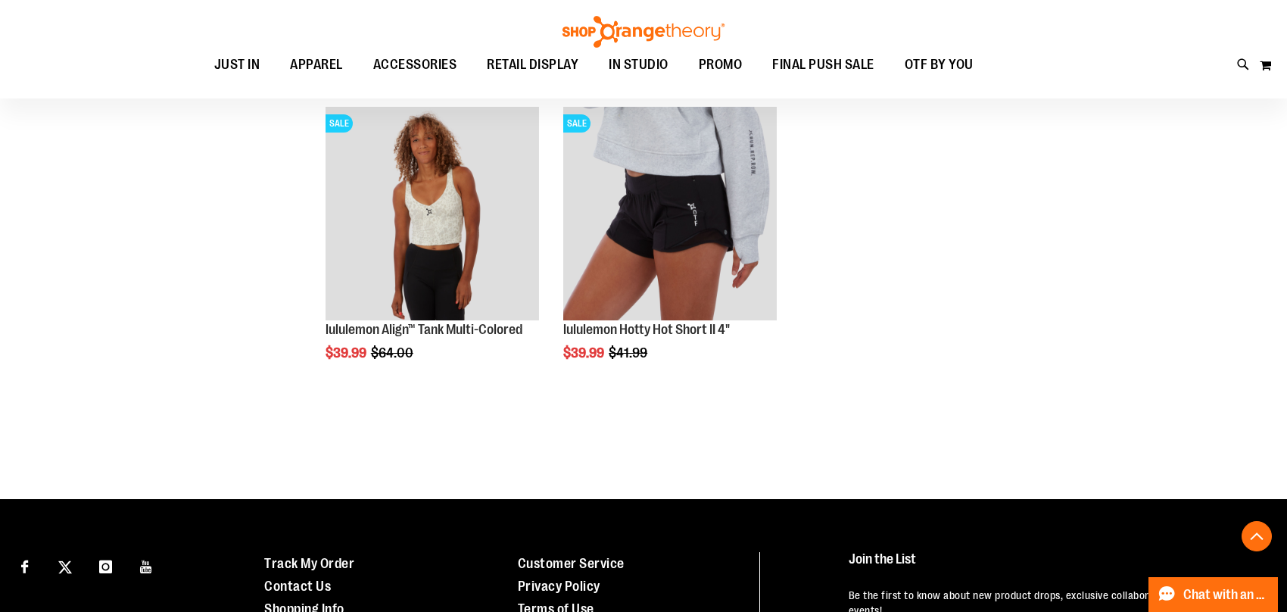
scroll to position [5357, 0]
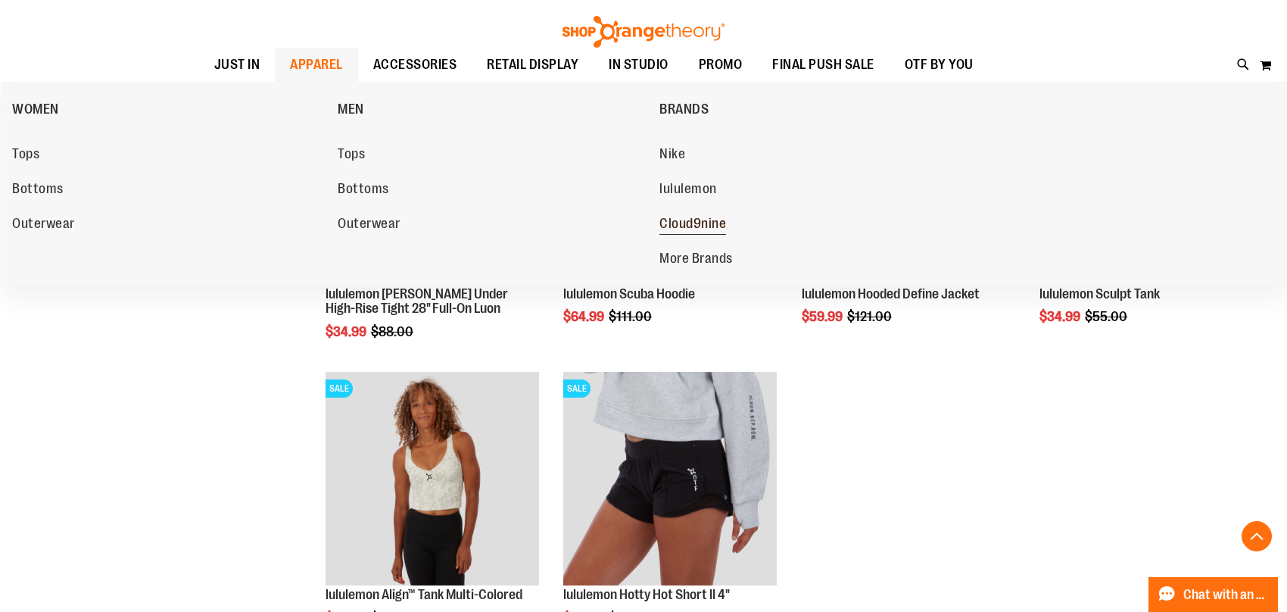
click at [673, 223] on span "Cloud9nine" at bounding box center [692, 225] width 67 height 19
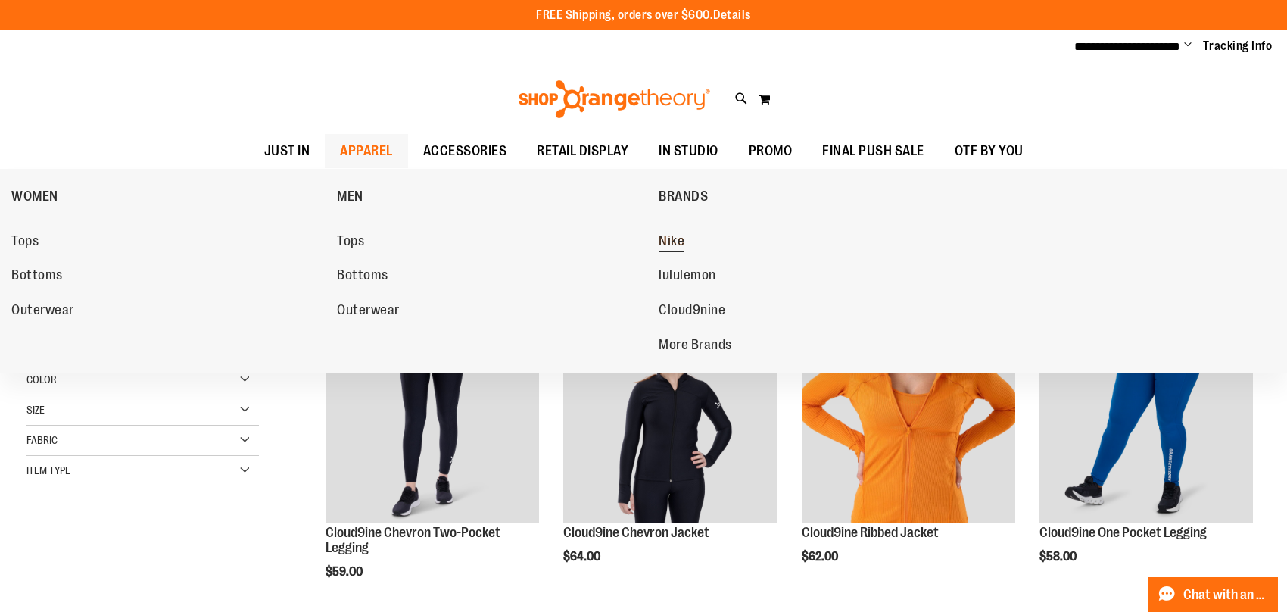
type input "**********"
click at [662, 241] on span "Nike" at bounding box center [672, 242] width 26 height 19
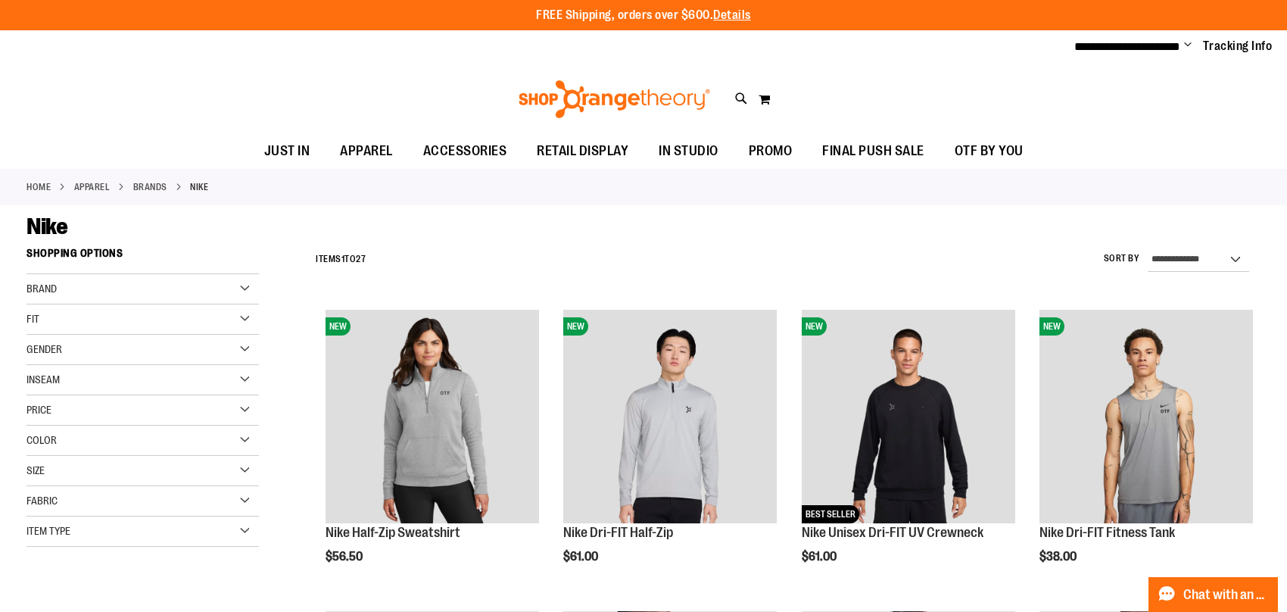
scroll to position [246, 0]
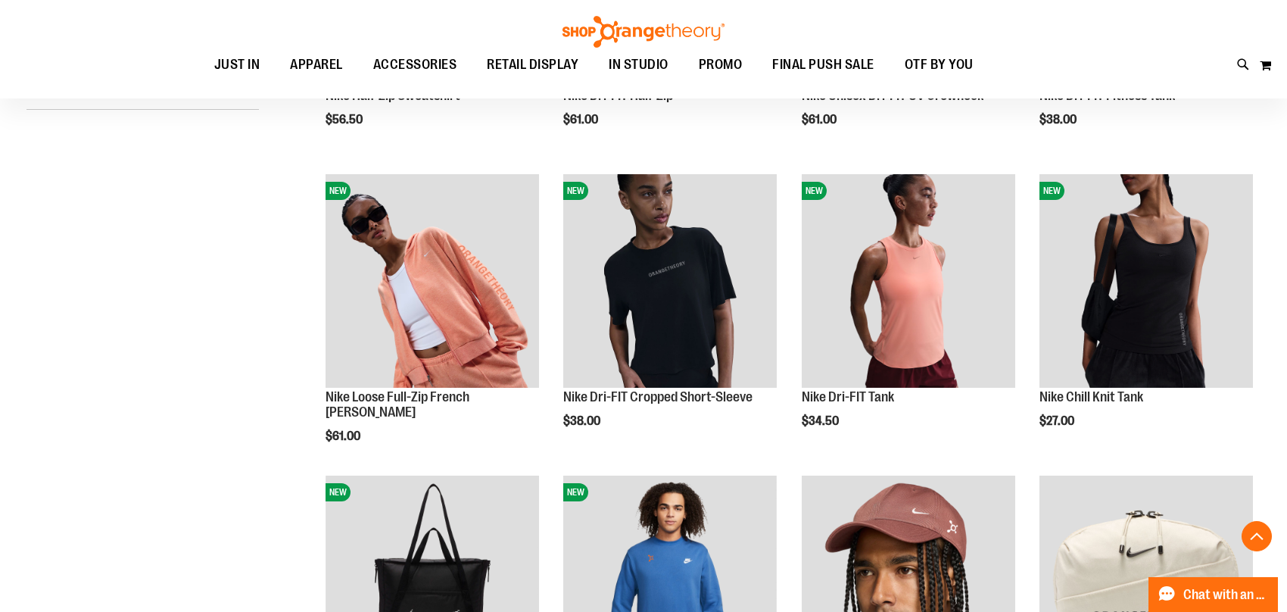
scroll to position [606, 0]
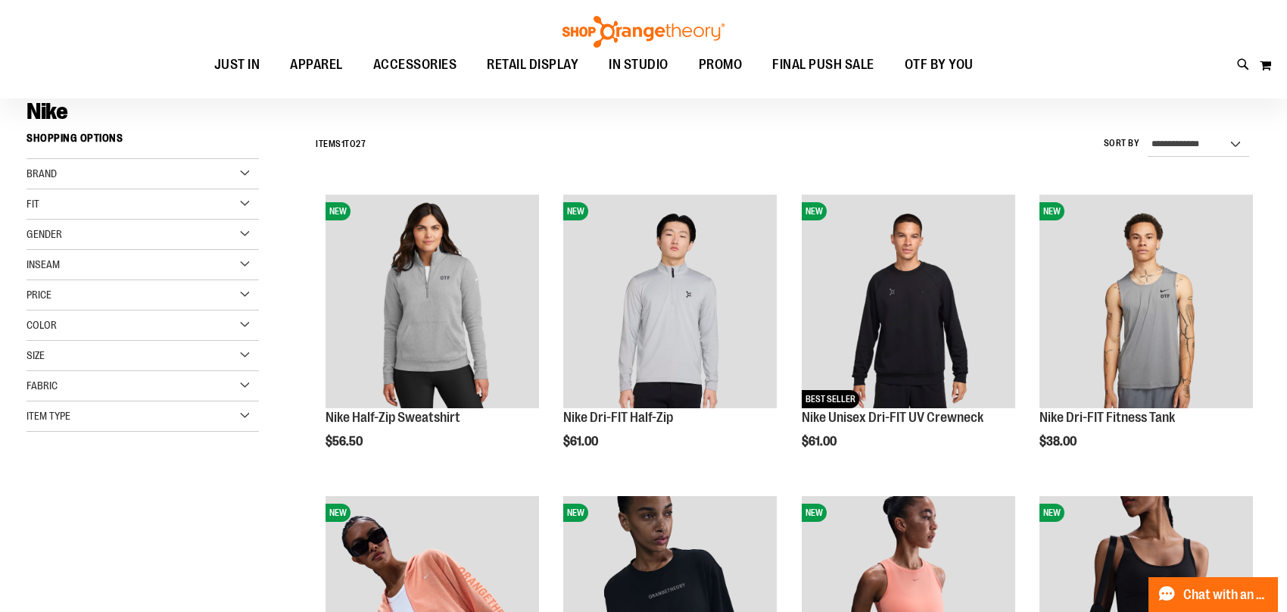
scroll to position [132, 0]
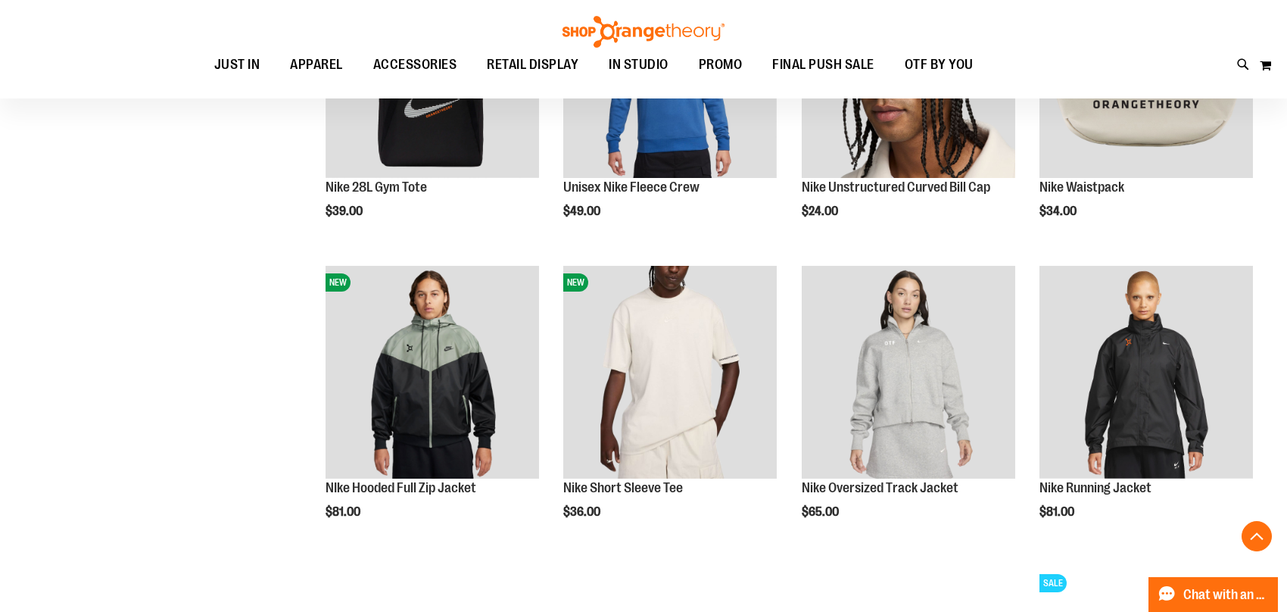
scroll to position [1174, 0]
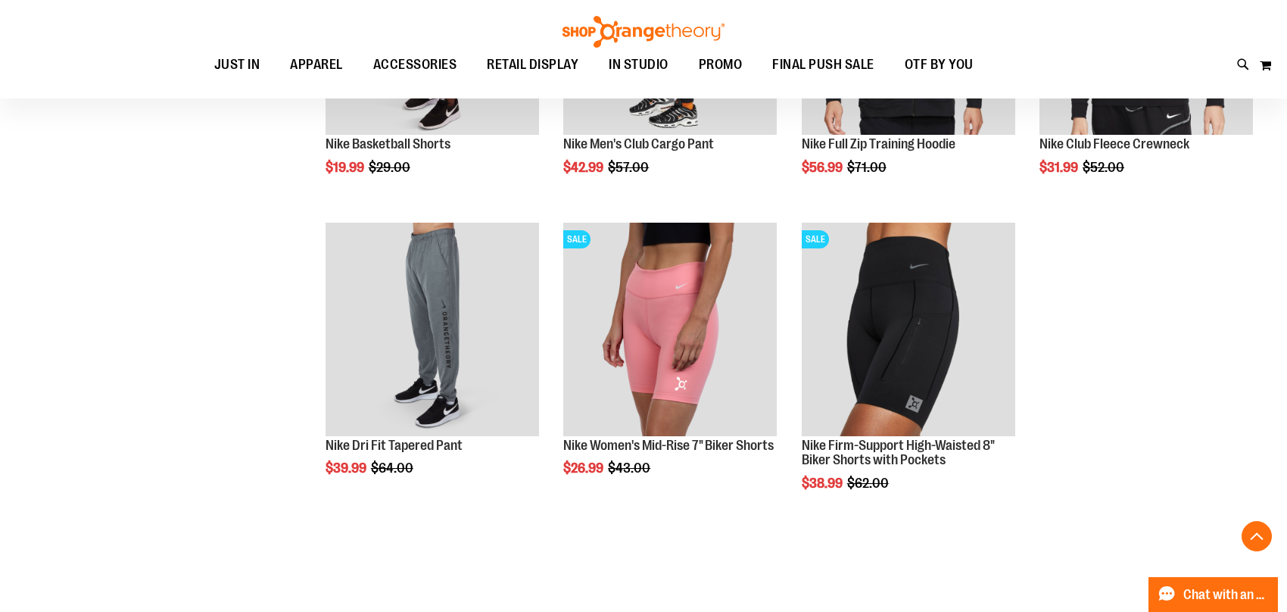
scroll to position [1931, 0]
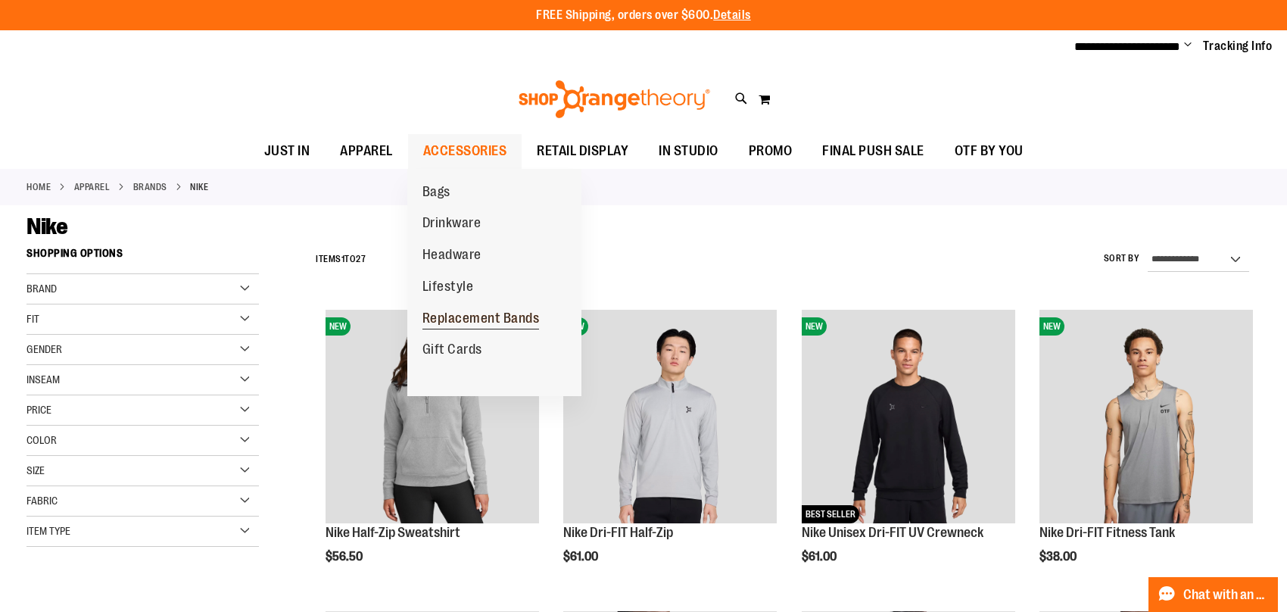
type input "**********"
click at [453, 315] on span "Replacement Bands" at bounding box center [480, 319] width 117 height 19
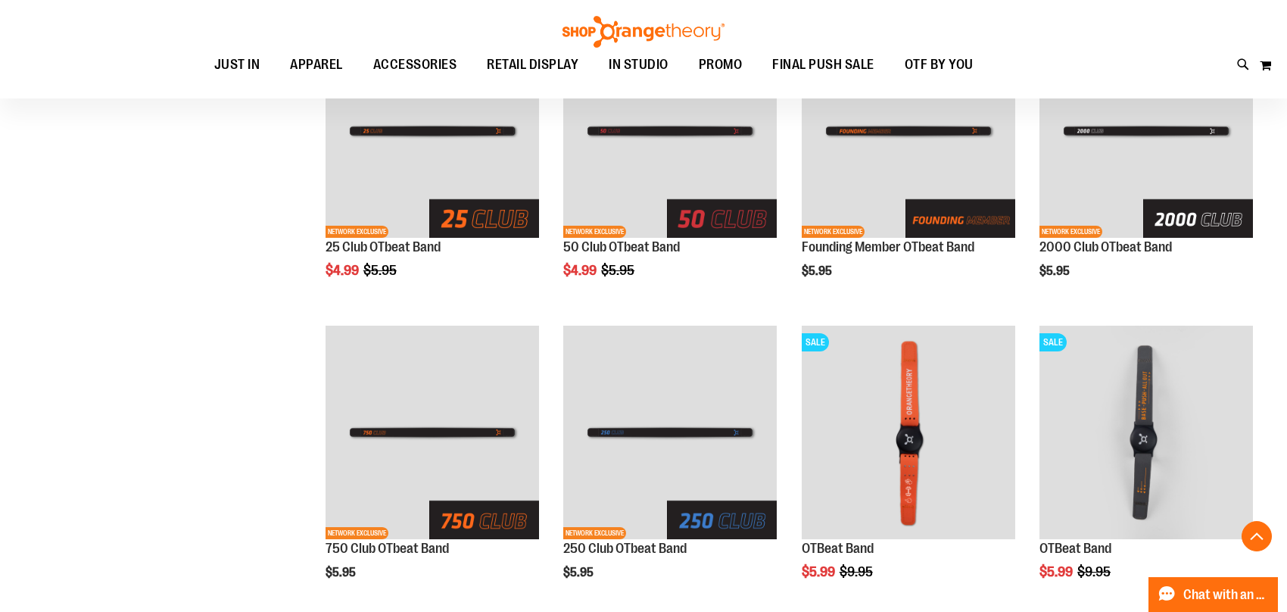
scroll to position [360, 0]
